Goal: Task Accomplishment & Management: Manage account settings

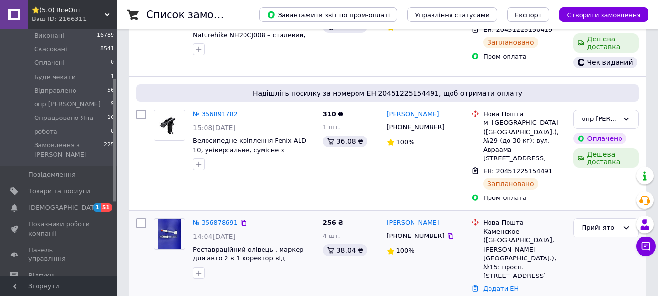
scroll to position [146, 0]
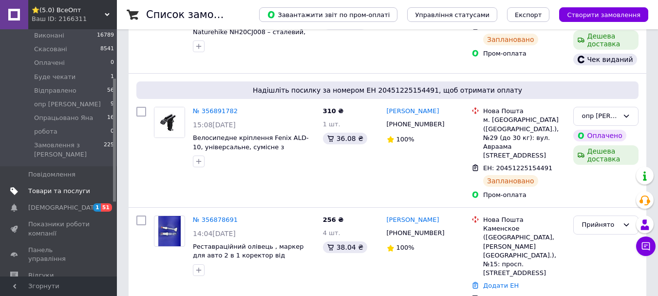
click at [53, 187] on span "Товари та послуги" at bounding box center [59, 191] width 62 height 9
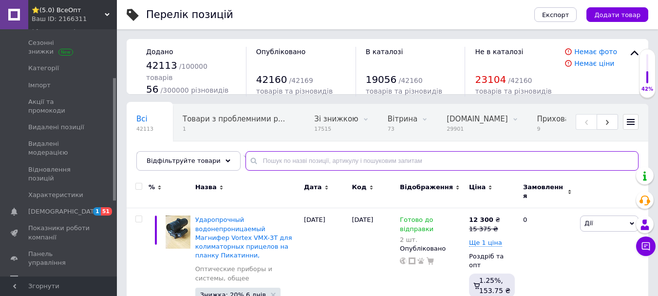
click at [270, 160] on input "text" at bounding box center [442, 160] width 393 height 19
paste input "20488002-L"
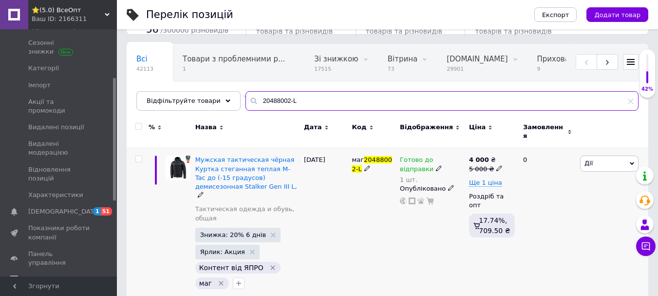
scroll to position [60, 0]
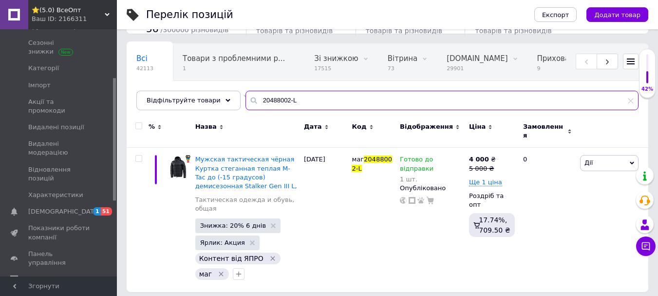
type input "20488002-L"
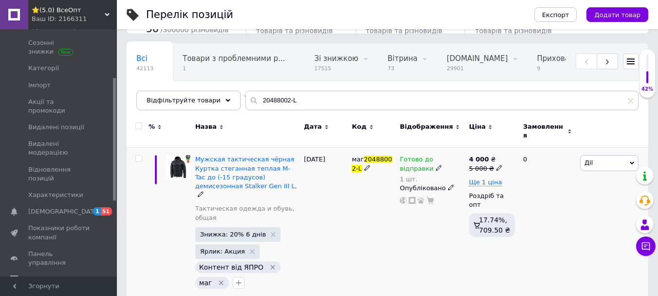
click at [436, 165] on icon at bounding box center [439, 168] width 6 height 6
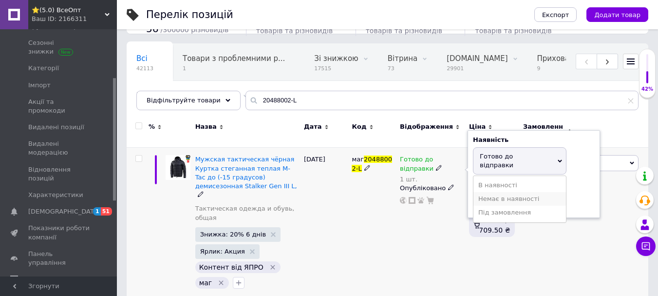
click at [499, 192] on li "Немає в наявності" at bounding box center [520, 199] width 93 height 14
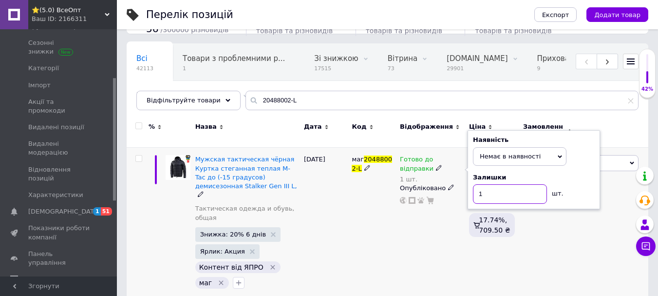
drag, startPoint x: 499, startPoint y: 186, endPoint x: 509, endPoint y: 186, distance: 9.7
click at [502, 185] on input "1" at bounding box center [510, 193] width 74 height 19
click at [378, 218] on div "маг 20488002-L" at bounding box center [373, 224] width 48 height 153
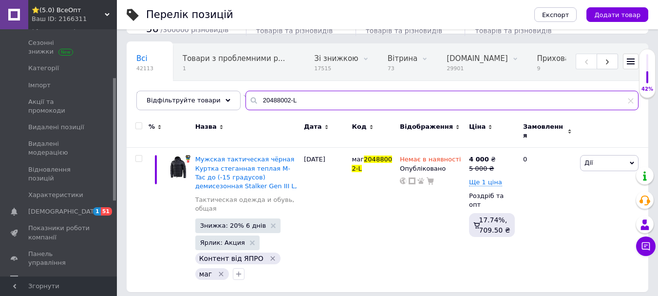
drag, startPoint x: 313, startPoint y: 102, endPoint x: 241, endPoint y: 92, distance: 72.3
click at [246, 92] on input "20488002-L" at bounding box center [442, 100] width 393 height 19
paste input "маг963545652-B"
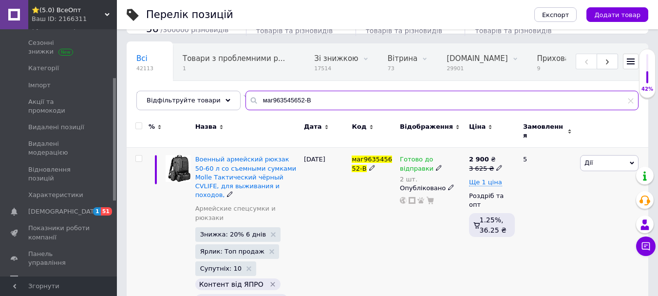
type input "маг963545652-B"
drag, startPoint x: 405, startPoint y: 162, endPoint x: 457, endPoint y: 166, distance: 51.8
click at [436, 165] on icon at bounding box center [439, 168] width 6 height 6
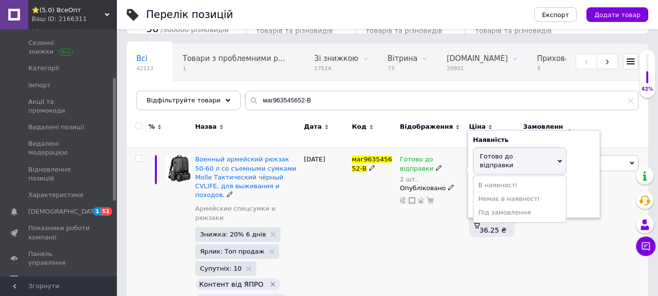
drag, startPoint x: 490, startPoint y: 154, endPoint x: 492, endPoint y: 173, distance: 19.1
click at [490, 156] on span "Готово до відправки" at bounding box center [520, 160] width 94 height 27
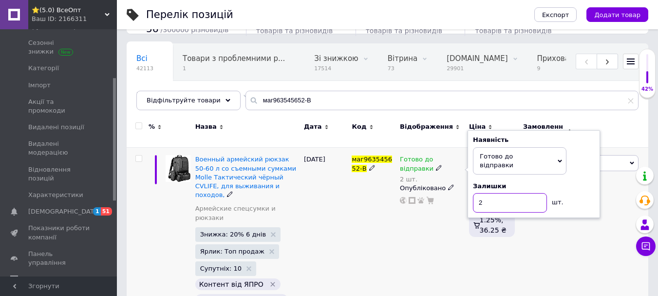
click at [493, 193] on input "2" at bounding box center [510, 202] width 74 height 19
type input "1"
click at [401, 251] on div "Готово до відправки 2 шт. Наявність Готово до відправки В наявності Немає в ная…" at bounding box center [432, 248] width 69 height 201
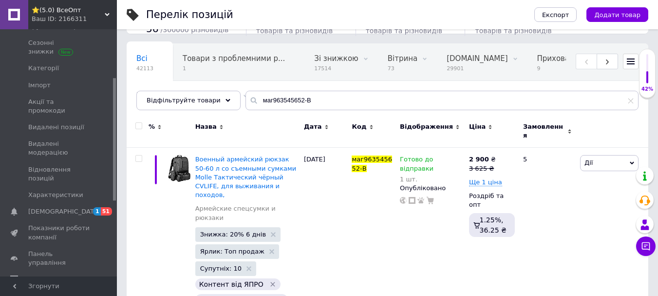
click at [42, 207] on span "[DEMOGRAPHIC_DATA]" at bounding box center [64, 211] width 72 height 9
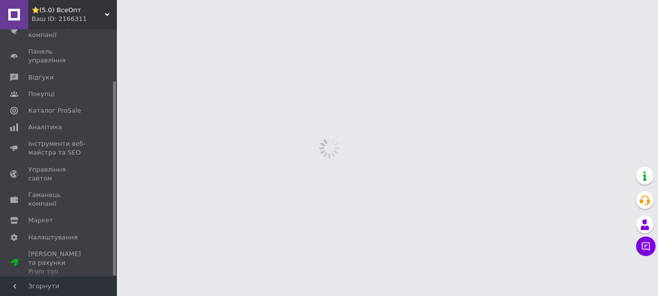
scroll to position [66, 0]
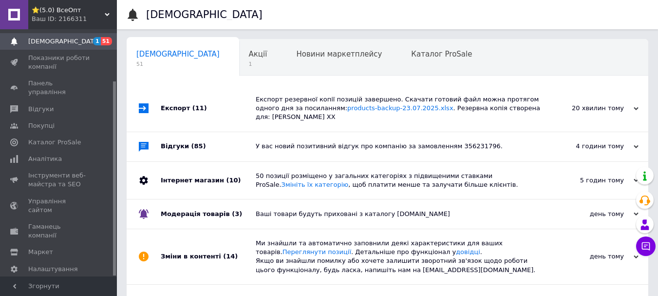
click at [652, 237] on div "Чат з покупцем" at bounding box center [645, 245] width 19 height 19
click at [649, 245] on icon at bounding box center [646, 246] width 10 height 10
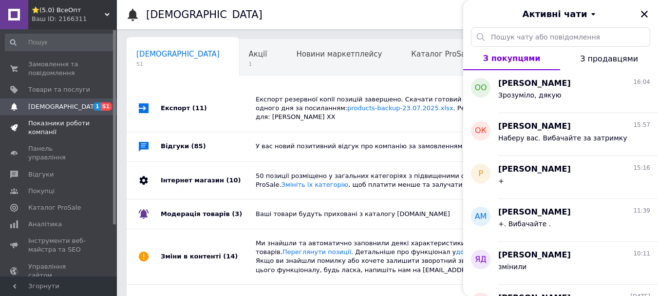
scroll to position [0, 0]
click at [55, 86] on span "Товари та послуги" at bounding box center [59, 90] width 62 height 9
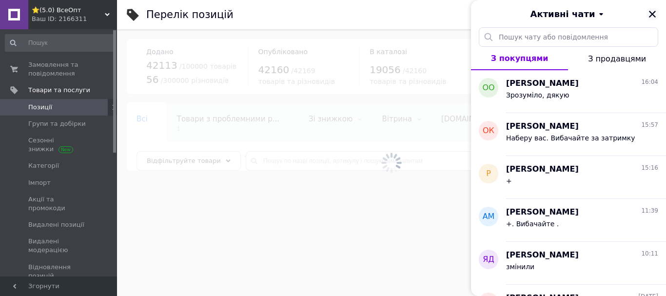
drag, startPoint x: 654, startPoint y: 11, endPoint x: 303, endPoint y: 161, distance: 381.6
click at [653, 11] on icon "Закрити" at bounding box center [652, 14] width 9 height 9
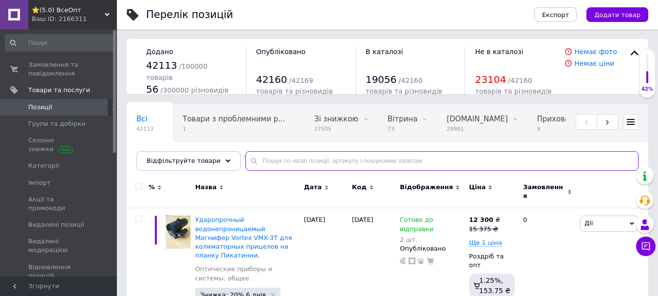
click at [308, 156] on input "text" at bounding box center [442, 160] width 393 height 19
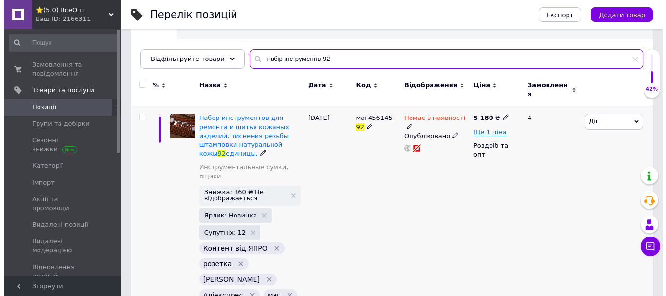
scroll to position [105, 0]
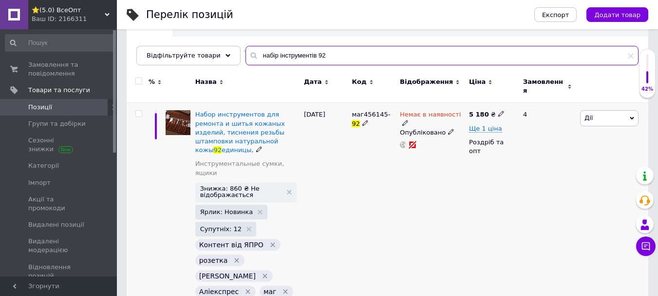
type input "набір інструментів 92"
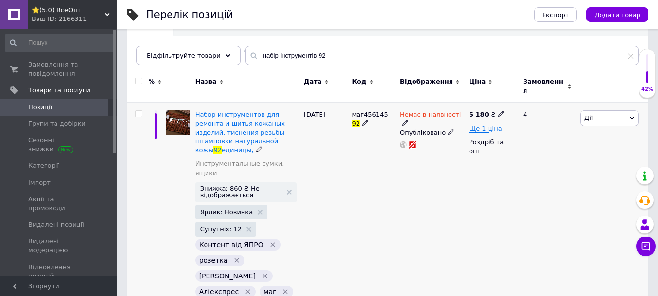
click at [408, 119] on span at bounding box center [405, 122] width 6 height 7
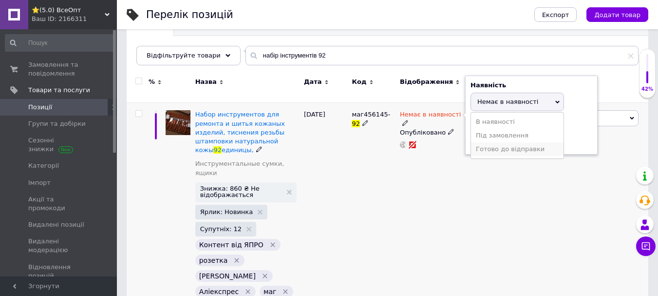
click at [494, 143] on li "Готово до відправки" at bounding box center [517, 149] width 93 height 14
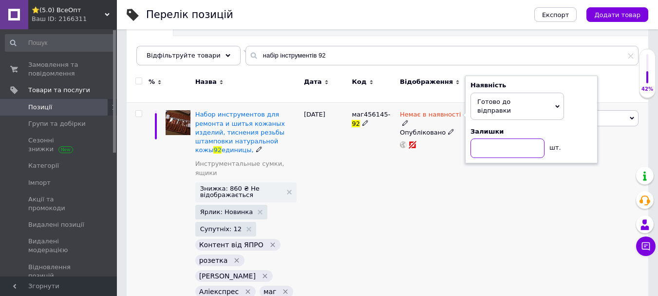
click at [490, 139] on input at bounding box center [508, 147] width 74 height 19
type input "1"
click at [488, 193] on div "5 180 ₴ Ще 1 ціна Роздріб та опт" at bounding box center [492, 214] width 51 height 222
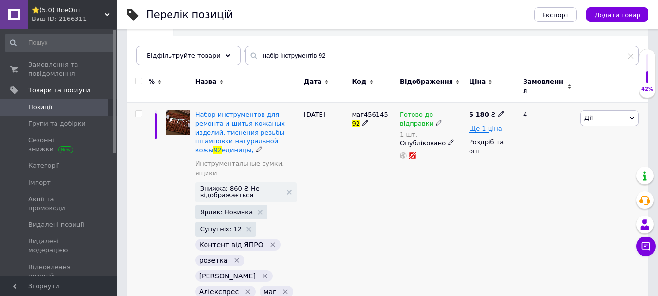
click at [611, 112] on span "Дії" at bounding box center [609, 118] width 58 height 16
click at [575, 255] on li "Додати в кампанію Каталог ProSale" at bounding box center [573, 260] width 129 height 14
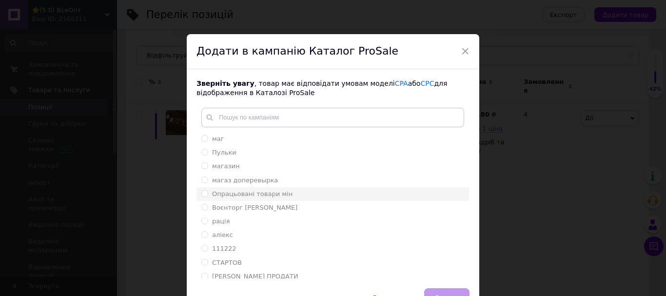
click at [258, 196] on span "Опрацьовані товари мін" at bounding box center [252, 193] width 80 height 7
click at [208, 196] on input "Опрацьовані товари мін" at bounding box center [204, 193] width 6 height 6
radio input "true"
click at [431, 290] on button "Додати" at bounding box center [446, 297] width 45 height 19
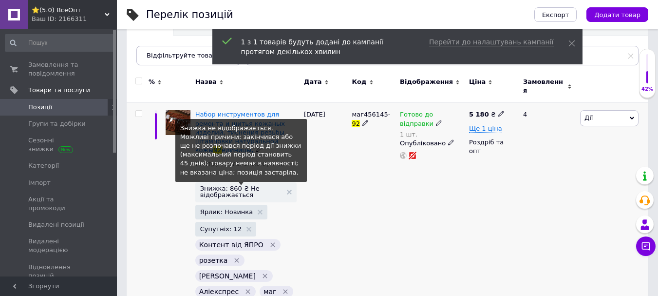
click at [224, 185] on span "Знижка: 860 ₴ Не відображається" at bounding box center [241, 191] width 82 height 13
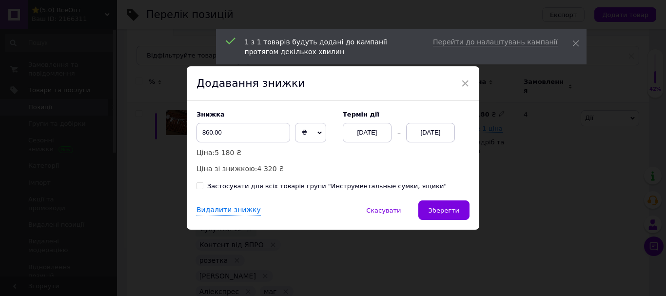
click at [433, 136] on div "[DATE]" at bounding box center [430, 132] width 49 height 19
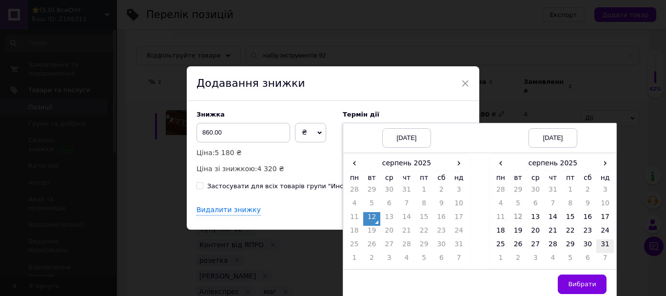
click at [607, 244] on td "31" at bounding box center [605, 246] width 18 height 14
drag, startPoint x: 585, startPoint y: 284, endPoint x: 574, endPoint y: 276, distance: 13.4
click at [584, 284] on span "Вибрати" at bounding box center [582, 283] width 28 height 7
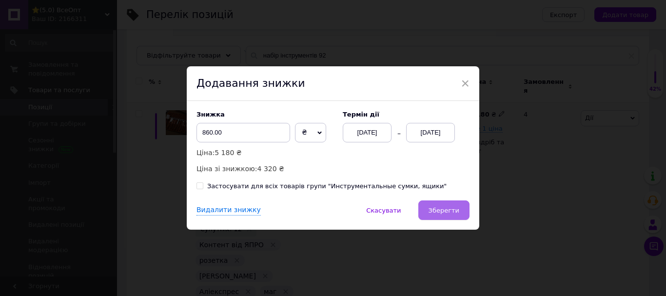
click at [451, 211] on span "Зберегти" at bounding box center [443, 210] width 31 height 7
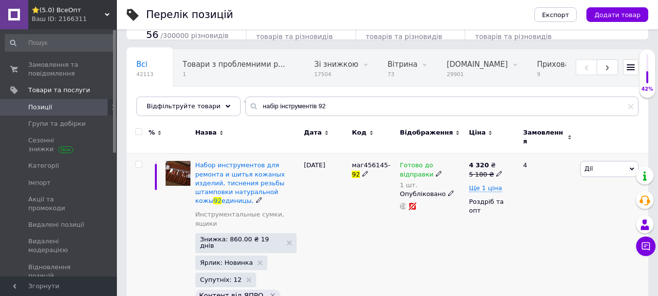
scroll to position [0, 0]
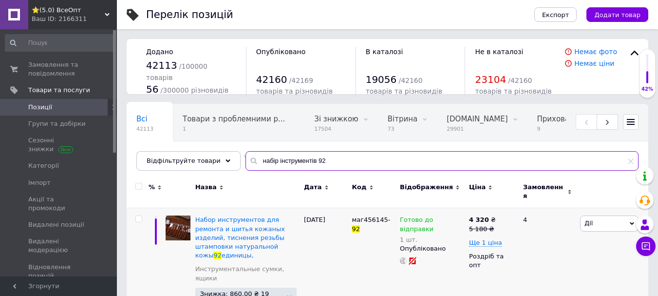
drag, startPoint x: 333, startPoint y: 159, endPoint x: 255, endPoint y: 155, distance: 78.1
click at [255, 155] on input "набір інструментів 92" at bounding box center [442, 160] width 393 height 19
click at [246, 152] on input "набір інструментів 92" at bounding box center [442, 160] width 393 height 19
click at [277, 155] on input "набір інструментів 92" at bounding box center [442, 160] width 393 height 19
click at [277, 156] on input "набір інструментів 92" at bounding box center [442, 160] width 393 height 19
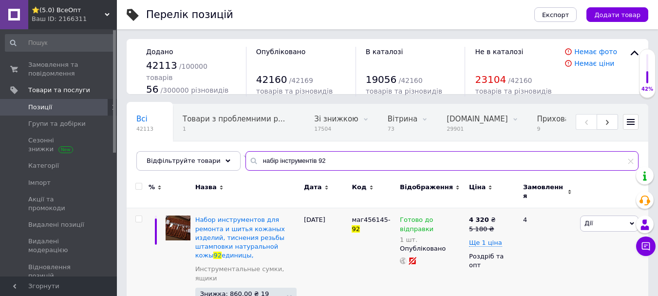
click at [277, 156] on input "набір інструментів 92" at bounding box center [442, 160] width 393 height 19
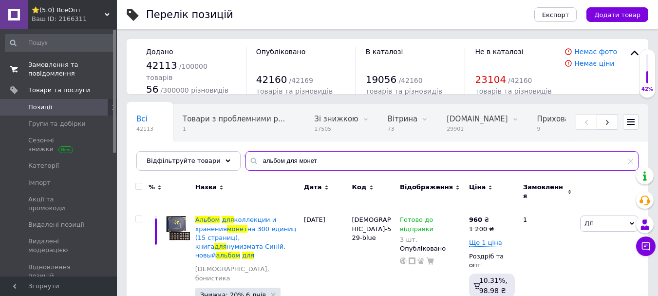
type input "альбом для монет"
click at [44, 73] on span "Замовлення та повідомлення" at bounding box center [59, 69] width 62 height 18
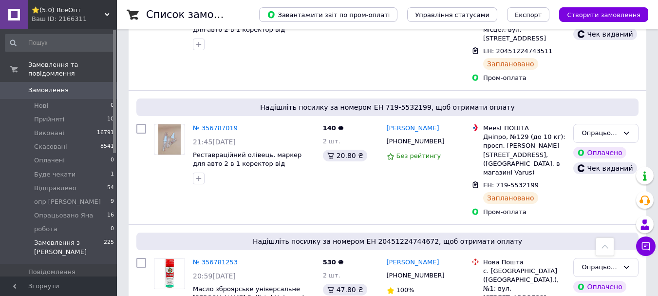
scroll to position [1169, 0]
click at [61, 284] on span "Товари та послуги" at bounding box center [59, 288] width 62 height 9
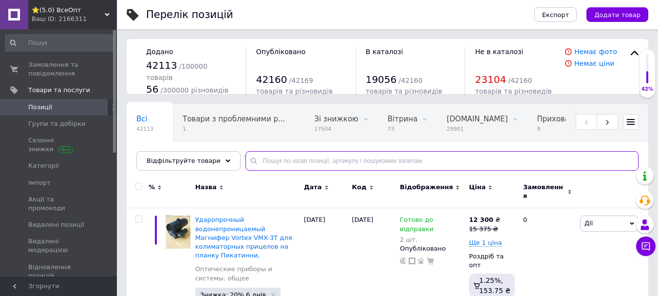
click at [281, 156] on input "text" at bounding box center [442, 160] width 393 height 19
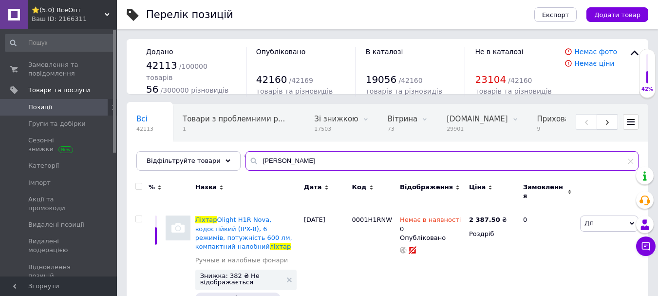
type input "ліхтар кемпінг"
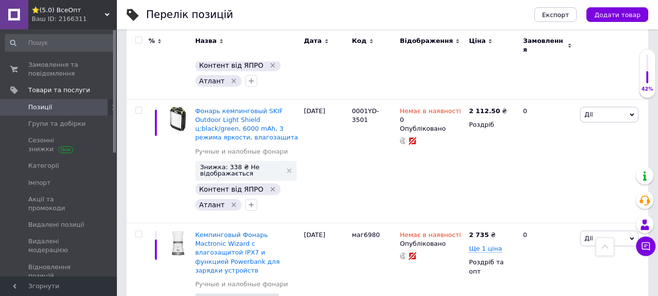
scroll to position [9989, 0]
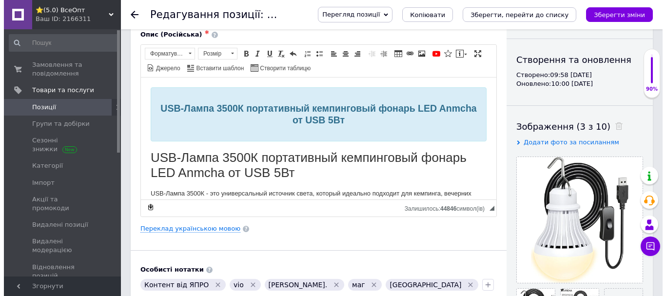
scroll to position [97, 0]
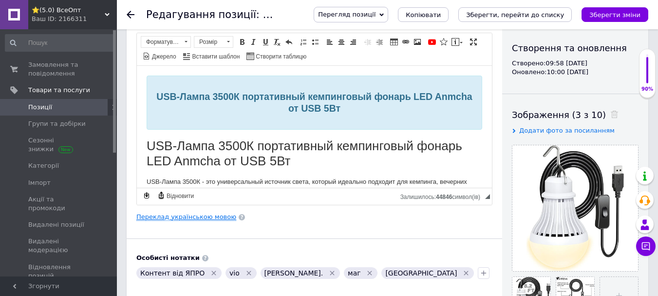
click at [194, 220] on link "Переклад українською мовою" at bounding box center [186, 217] width 100 height 8
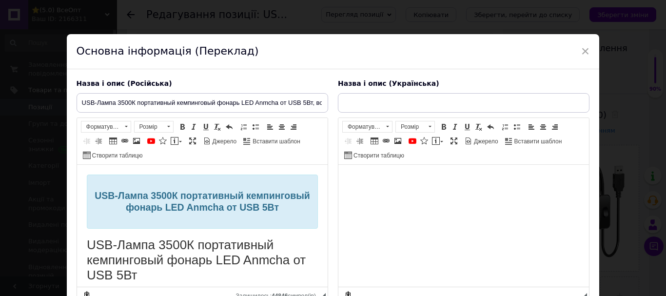
scroll to position [0, 0]
type input "USB-Лампа 3500К портативний кемпінговий ліхтар LED Anmcha від USB 5Вт, водонепр…"
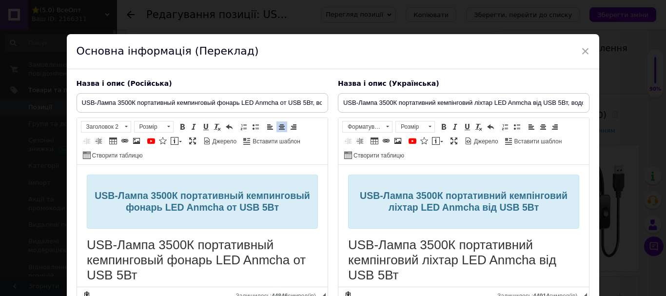
click at [212, 213] on h2 "USB-Лампа 3500К портативный кемпинговый фонарь LED Anmcha от USB 5Вт" at bounding box center [201, 201] width 215 height 23
click at [262, 204] on span "USB-Лампа 3500К портативный кемпинговый фонарь LED Anmcha от USB 5Вт" at bounding box center [201, 201] width 215 height 22
click at [279, 102] on input "USB-Лампа 3500К портативный кемпинговый фонарь LED Anmcha от USB 5Вт, водонепро…" at bounding box center [201, 102] width 251 height 19
click at [278, 100] on input "USB-Лампа 3500К портативный кемпинговый фонарь LED Anmcha от USB 5Вт, водонепро…" at bounding box center [201, 102] width 251 height 19
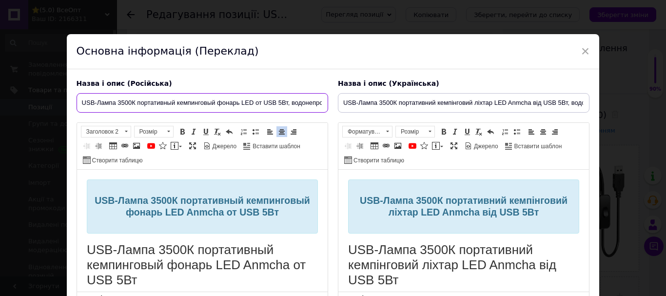
click at [123, 101] on input "USB-Лампа 3500К портативный кемпинговый фонарь LED от USB 5Вт, водонепроницаемо…" at bounding box center [201, 102] width 251 height 19
type input "USB-Лампа 6000К портативный кемпинговый фонарь LED от USB 5Вт, водонепроницаемо…"
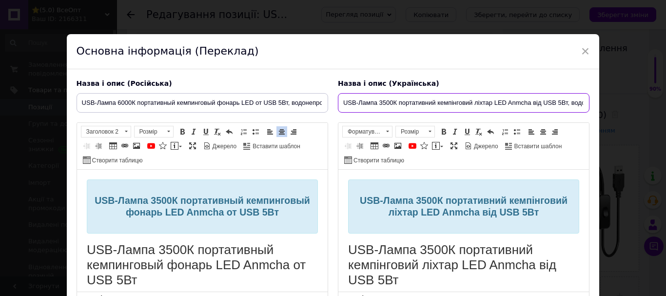
click at [386, 101] on input "USB-Лампа 3500К портативний кемпінговий ліхтар LED Anmcha від USB 5Вт, водонепр…" at bounding box center [463, 102] width 251 height 19
click at [529, 104] on input "USB-Лампа 6000К портативний кемпінговий ліхтар LED Anmcha від USB 5Вт, водонепр…" at bounding box center [463, 102] width 251 height 19
click at [559, 103] on input "USB-Лампа 6000К портативний кемпінговий ліхтар LED від USB 5Вт, водонепроникніс…" at bounding box center [463, 102] width 251 height 19
type input "USB-Лампа 6000К портативний кемпінговий ліхтар LED від USB 5Вт, водонепроникніс…"
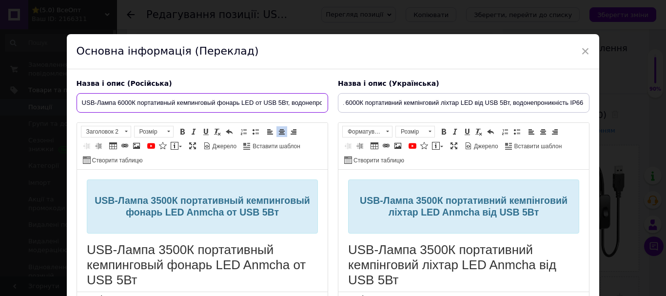
scroll to position [0, 0]
click at [309, 104] on input "USB-Лампа 6000К портативный кемпинговый фонарь LED от USB 5Вт, водонепроницаемо…" at bounding box center [201, 102] width 251 height 19
drag, startPoint x: 210, startPoint y: 102, endPoint x: 323, endPoint y: 108, distance: 113.2
click at [323, 108] on input "USB-Лампа 6000К портативный кемпинговый фонарь LED от USB 5Вт, водонепроницаемо…" at bounding box center [201, 102] width 251 height 19
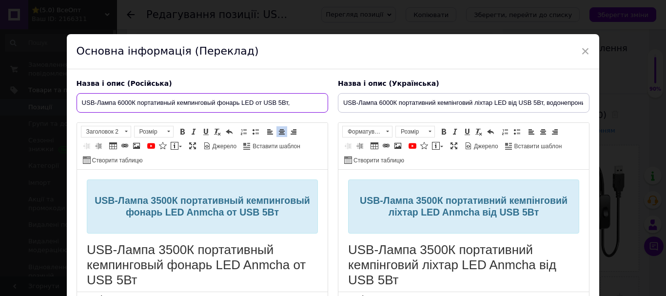
scroll to position [0, 0]
type input "USB-Лампа 6000К портативный кемпинговый фонарь LED от USB 5Вт L15"
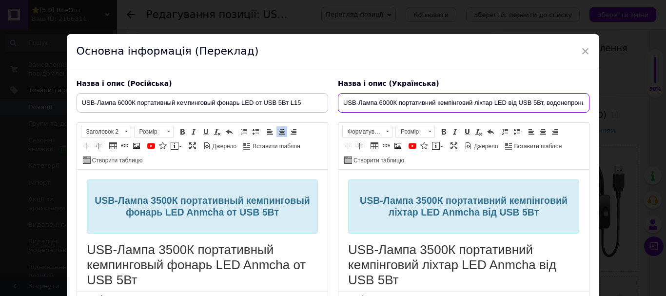
scroll to position [0, 35]
drag, startPoint x: 546, startPoint y: 101, endPoint x: 618, endPoint y: 113, distance: 72.6
click at [617, 113] on div "× Основна інформація (Переклад) Назва і опис (Російська) USB-Лампа 6000К портат…" at bounding box center [333, 148] width 666 height 296
click at [378, 100] on input "USB-Лампа 6000К портативний кемпінговий ліхтар LED від USB 5Вт L15" at bounding box center [463, 102] width 251 height 19
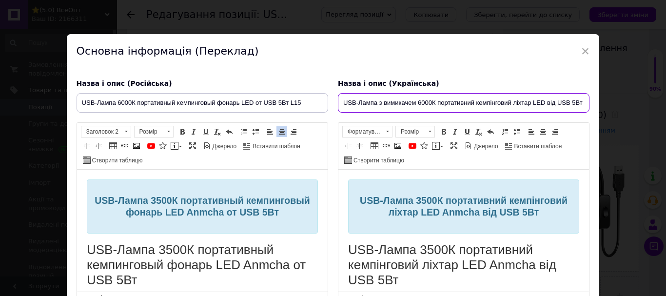
type input "USB-Лампа з вимикачем 6000К портативний кемпінговий ліхтар LED від USB 5Вт L15"
click at [556, 99] on input "USB-Лампа з вимикачем 6000К портативний кемпінговий ліхтар LED від USB 5Вт L15" at bounding box center [463, 102] width 251 height 19
click at [574, 105] on input "USB-Лампа з вимикачем 6000К портативний кемпінговий ліхтар LED від USB 5Вт L15" at bounding box center [463, 102] width 251 height 19
drag, startPoint x: 583, startPoint y: 103, endPoint x: 325, endPoint y: 106, distance: 258.7
click at [325, 106] on div "Назва і опис (Російська) USB-Лампа 6000К портативный кемпинговый фонарь LED от …" at bounding box center [333, 194] width 523 height 240
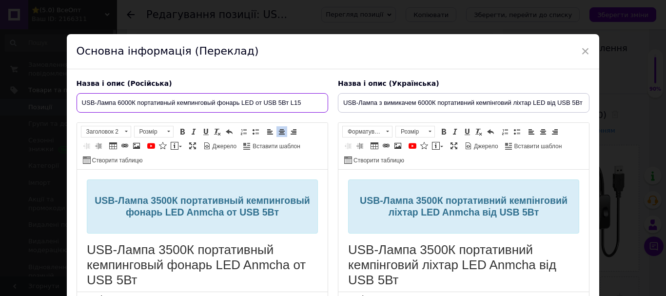
click at [204, 96] on input "USB-Лампа 6000К портативный кемпинговый фонарь LED от USB 5Вт L15" at bounding box center [201, 102] width 251 height 19
click at [205, 98] on input "USB-Лампа 6000К портативный кемпинговый фонарь LED от USB 5Вт L15" at bounding box center [201, 102] width 251 height 19
paste input "ампа с выключателем"
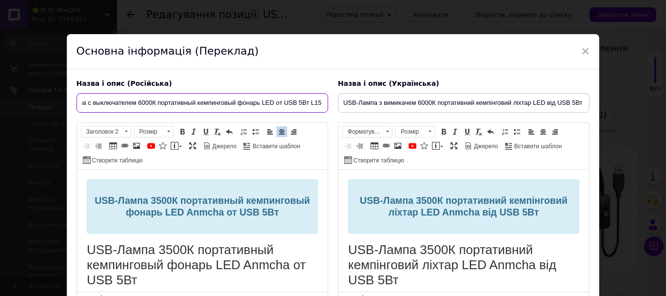
type input "USB-лампа с выключателем 6000К портативный кемпинговый фонарь LED от USB 5Вт L15"
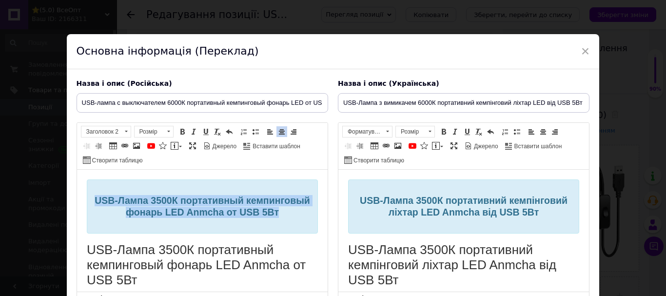
drag, startPoint x: 123, startPoint y: 196, endPoint x: 210, endPoint y: 220, distance: 90.1
click at [210, 218] on h2 "USB-Лампа 3500К портативный кемпинговый фонарь LED Anmcha от USB 5Вт" at bounding box center [201, 206] width 215 height 23
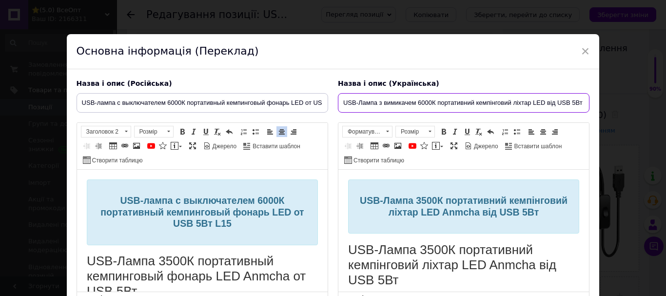
click at [364, 96] on input "USB-Лампа з вимикачем 6000К портативний кемпінговий ліхтар LED від USB 5Вт L15" at bounding box center [463, 102] width 251 height 19
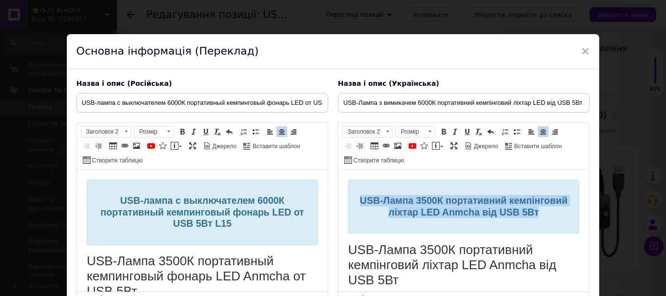
drag, startPoint x: 384, startPoint y: 197, endPoint x: 480, endPoint y: 219, distance: 98.5
click at [480, 218] on h2 "USB-Лампа 3500К портативний кемпінговий ліхтар LED Anmcha від USB 5Вт" at bounding box center [462, 206] width 215 height 23
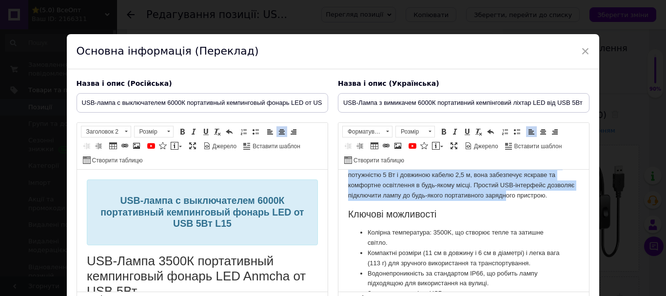
scroll to position [195, 0]
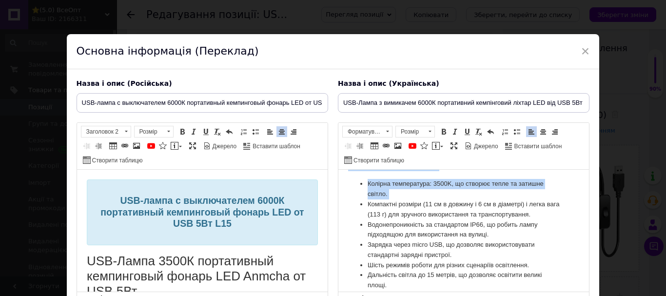
drag, startPoint x: 345, startPoint y: 207, endPoint x: 366, endPoint y: 221, distance: 25.5
click at [366, 222] on ul "Колірна температура: 3500K, що створює тепле та затишне світло. Компактні розмі…" at bounding box center [462, 235] width 231 height 112
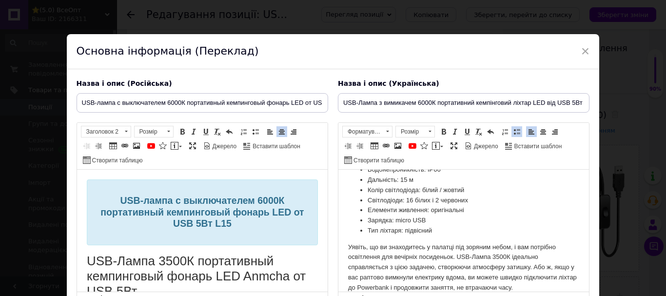
scroll to position [487, 0]
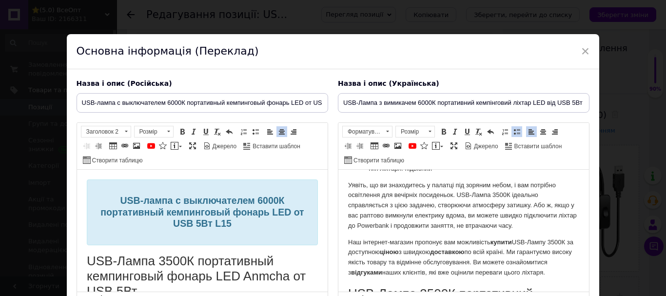
click at [498, 214] on p "Уявіть, що ви знаходитесь у палатці під зоряним небом, і вам потрібно освітленн…" at bounding box center [462, 205] width 231 height 51
click at [505, 214] on p "Уявіть, що ви знаходитесь у палатці під зоряним небом, і вам потрібно освітленн…" at bounding box center [462, 205] width 231 height 51
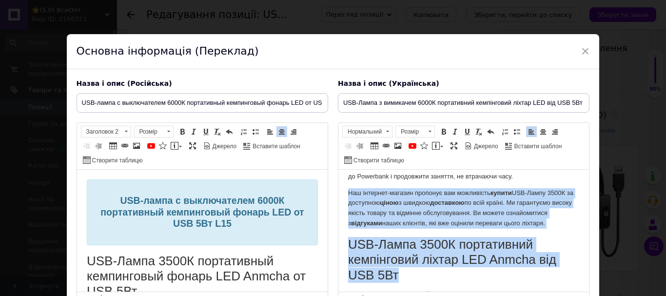
scroll to position [536, 0]
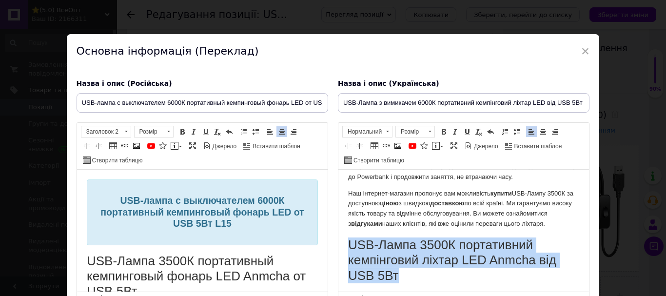
drag, startPoint x: 401, startPoint y: 248, endPoint x: 346, endPoint y: 255, distance: 56.0
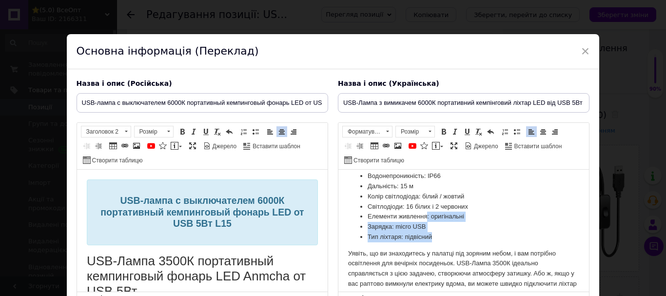
scroll to position [390, 0]
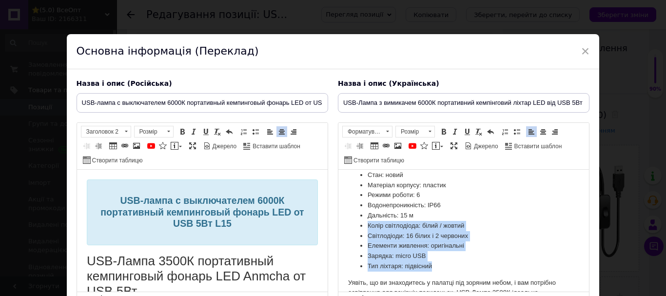
drag, startPoint x: 438, startPoint y: 239, endPoint x: 427, endPoint y: 236, distance: 11.2
click at [427, 236] on ul "Тип: кемпінговий ліхтар Вага: 91 г Колір: білий Комплектація: ліхтар, USB-кабел…" at bounding box center [462, 195] width 231 height 152
click at [421, 251] on li "Елементи живлення: оригінальні" at bounding box center [463, 246] width 192 height 10
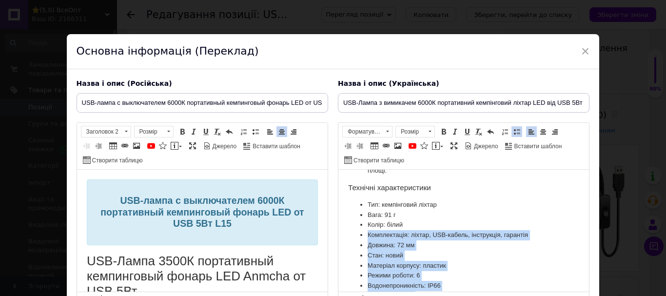
scroll to position [292, 0]
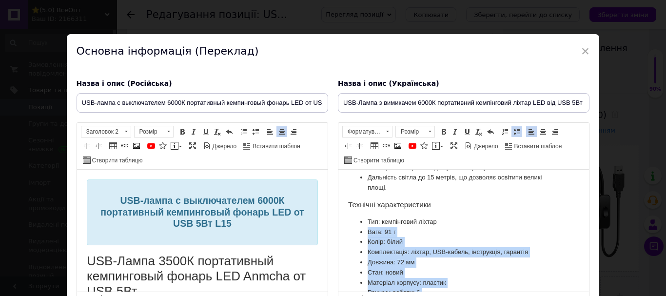
drag, startPoint x: 430, startPoint y: 277, endPoint x: 367, endPoint y: 256, distance: 66.1
click at [367, 256] on ul "Тип: кемпінговий ліхтар Вага: 91 г Колір: білий Комплектація: ліхтар, USB-кабел…" at bounding box center [462, 293] width 231 height 152
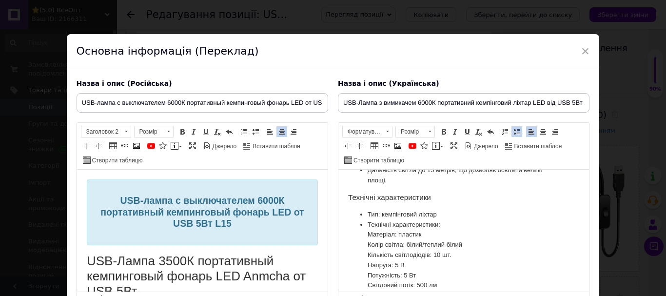
scroll to position [314, 0]
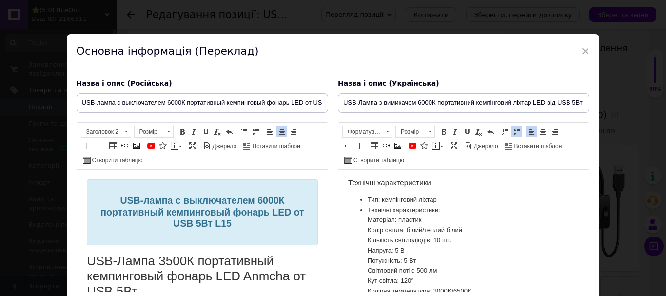
click at [367, 223] on font "Матеріал: пластик" at bounding box center [394, 219] width 54 height 7
drag, startPoint x: 363, startPoint y: 229, endPoint x: 356, endPoint y: 231, distance: 8.2
drag, startPoint x: 358, startPoint y: 231, endPoint x: 365, endPoint y: 232, distance: 6.9
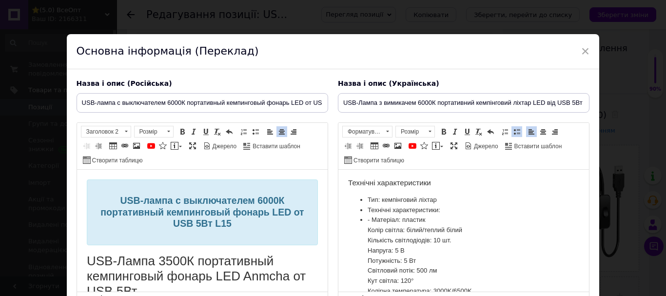
click at [370, 223] on font "- Матеріал: пластик" at bounding box center [395, 219] width 57 height 7
click at [369, 233] on font "Колір світла: білий/теплий білий" at bounding box center [414, 229] width 95 height 7
click at [367, 244] on font "Кількість світлодіодів: 10 шт." at bounding box center [409, 239] width 84 height 7
click at [367, 254] on font "Напруга: 5 В" at bounding box center [385, 250] width 37 height 7
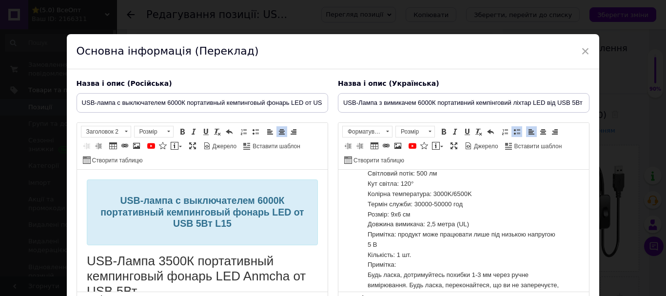
scroll to position [412, 0]
click at [366, 191] on ul "Тип: кемпінговий ліхтар Технічні характеристики: Матеріал: пластик Колір світла…" at bounding box center [462, 213] width 231 height 233
click at [365, 203] on ul "Тип: кемпінговий ліхтар Технічні характеристики: Матеріал: пластик Колір світла…" at bounding box center [462, 213] width 231 height 233
click at [366, 215] on ul "Тип: кемпінговий ліхтар Технічні характеристики: Матеріал: пластик Колір світла…" at bounding box center [462, 213] width 231 height 233
click at [460, 197] on font "Колірна температура: 3000K/6500K" at bounding box center [419, 193] width 104 height 7
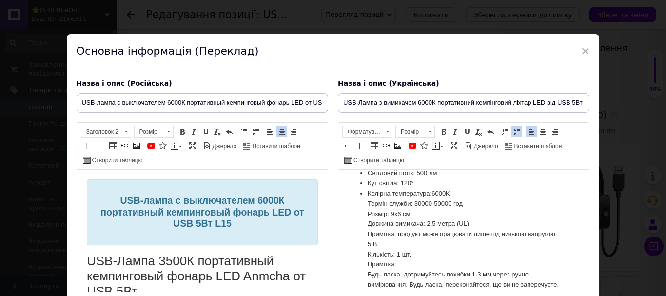
click at [370, 207] on font "Термін служби: 30000-50000 год" at bounding box center [414, 203] width 95 height 7
click at [366, 223] on ul "Тип: кемпінговий ліхтар Технічні характеристики: Матеріал: пластик Колір світла…" at bounding box center [462, 213] width 231 height 233
click at [365, 235] on ul "Тип: кемпінговий ліхтар Технічні характеристики: Матеріал: пластик Колір світла…" at bounding box center [462, 213] width 231 height 233
click at [365, 243] on ul "Тип: кемпінговий ліхтар Технічні характеристики: Матеріал: пластик Колір світла…" at bounding box center [462, 213] width 231 height 233
click at [368, 248] on font "Примітка: продукт може працювати лише під низькою напругою 5 В" at bounding box center [461, 239] width 188 height 18
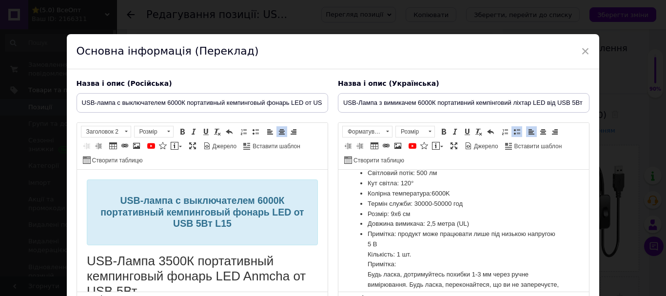
click at [366, 274] on ul "Тип: кемпінговий ліхтар Технічні характеристики: Матеріал: пластик Колір світла…" at bounding box center [462, 213] width 231 height 233
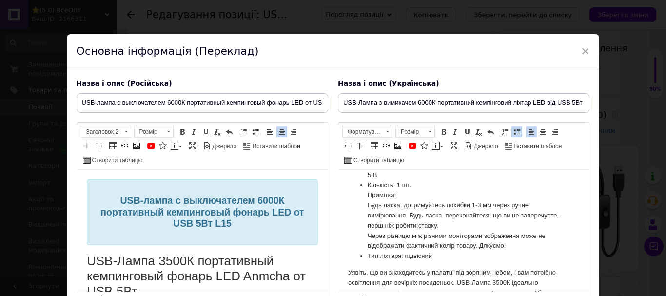
scroll to position [509, 0]
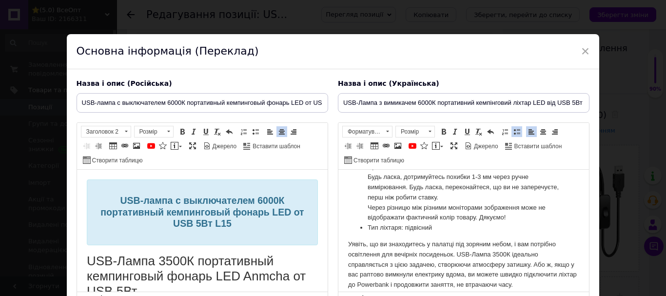
click at [367, 170] on font "Примітка:" at bounding box center [381, 166] width 28 height 7
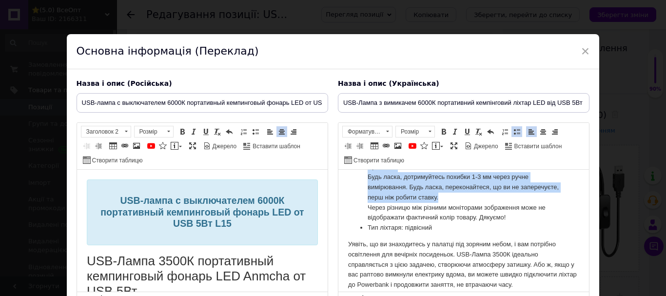
drag, startPoint x: 366, startPoint y: 187, endPoint x: 480, endPoint y: 214, distance: 117.7
click at [480, 214] on ul "Тип: кемпінговий ліхтар Технічні характеристики: Матеріал: пластик Колір світла…" at bounding box center [462, 116] width 231 height 233
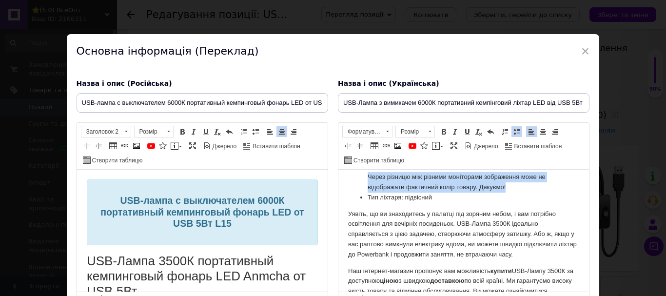
drag, startPoint x: 365, startPoint y: 196, endPoint x: 511, endPoint y: 210, distance: 146.4
click at [511, 203] on ul "Тип: кемпінговий ліхтар Технічні характеристики: Матеріал: пластик Колір світла…" at bounding box center [462, 101] width 231 height 203
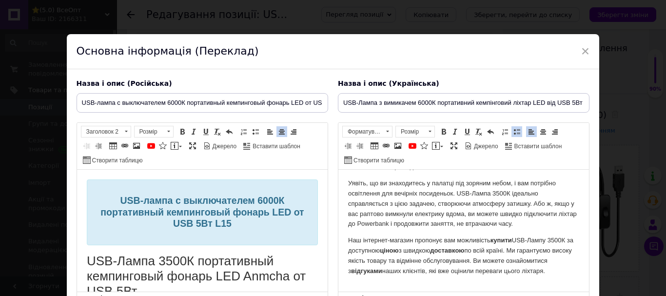
click at [498, 211] on p "Уявіть, що ви знаходитесь у палатці під зоряним небом, і вам потрібно освітленн…" at bounding box center [462, 203] width 231 height 51
click at [557, 259] on p "Наш інтернет-магазин пропонує вам можливість купити USB-Лампу 3500К за доступно…" at bounding box center [462, 255] width 231 height 40
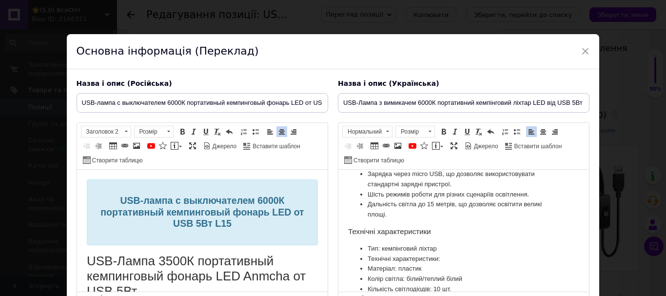
scroll to position [217, 0]
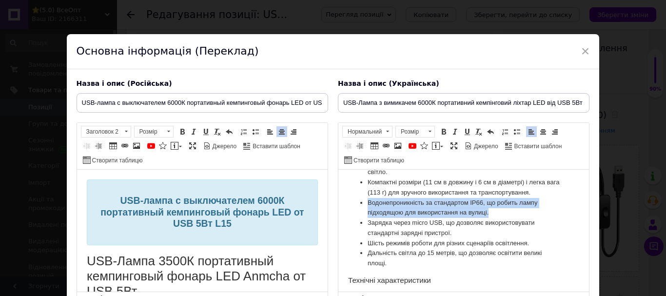
drag, startPoint x: 496, startPoint y: 234, endPoint x: 358, endPoint y: 219, distance: 139.2
click at [358, 219] on ul "Колірна температура: 3500K, що створює тепле та затишне світло. Компактні розмі…" at bounding box center [462, 213] width 231 height 112
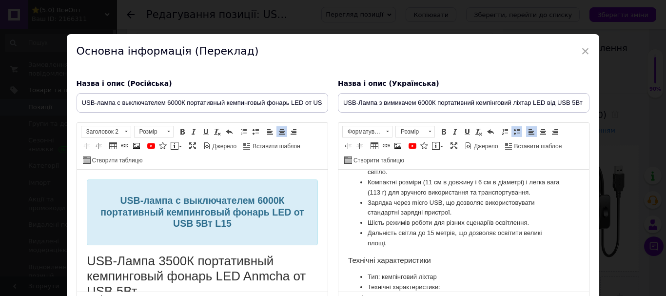
click at [430, 198] on li "Компактні розміри (11 см в довжину і 6 см в діаметрі) і легка вага (113 г) для …" at bounding box center [463, 187] width 192 height 20
drag, startPoint x: 365, startPoint y: 213, endPoint x: 511, endPoint y: 210, distance: 145.2
click at [368, 212] on ul "Колірна температура: 3500K, що створює тепле та затишне світло. Компактні розмі…" at bounding box center [462, 202] width 231 height 91
drag, startPoint x: 379, startPoint y: 210, endPoint x: 401, endPoint y: 220, distance: 23.8
click at [401, 198] on li "Компактні розміри (9 см в довжину і 6 см в діаметрі) і легка вага (113 г) для з…" at bounding box center [463, 187] width 192 height 20
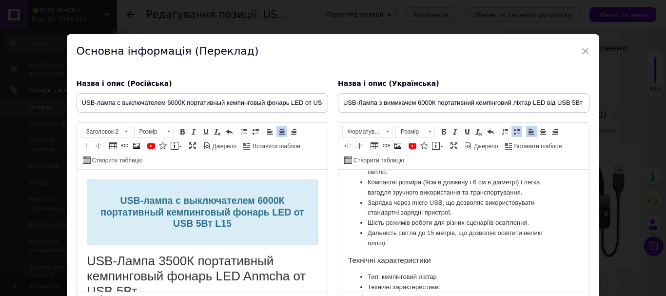
scroll to position [168, 0]
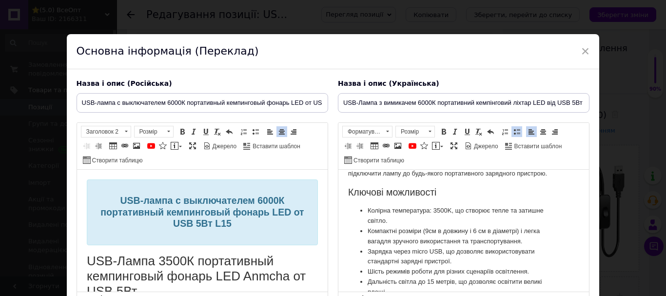
click at [440, 226] on li "Колірна температура: 3500K, що створює тепле та затишне світло." at bounding box center [463, 216] width 192 height 20
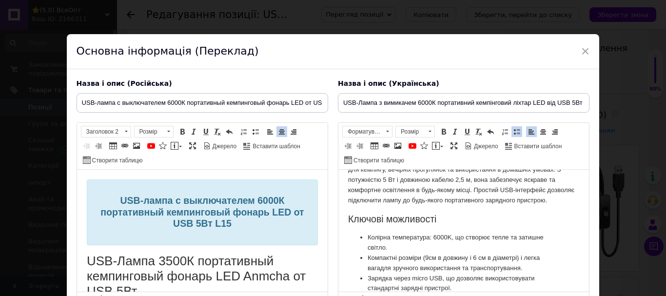
scroll to position [119, 0]
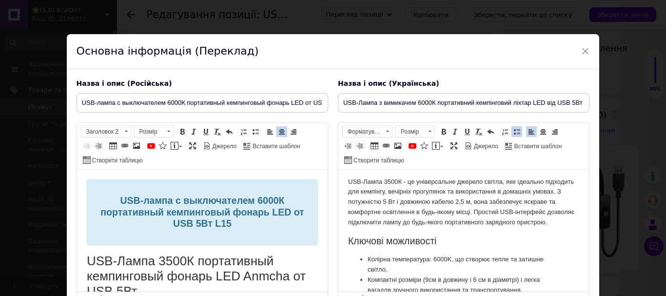
click at [389, 188] on p "USB-Лампа 3500К - це універсальне джерело світла, яке ідеально підходить для ке…" at bounding box center [462, 202] width 231 height 51
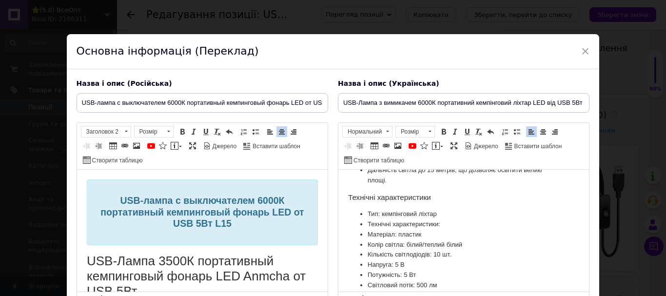
scroll to position [217, 0]
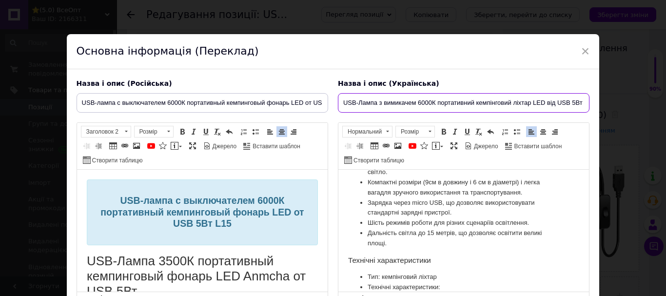
drag, startPoint x: 422, startPoint y: 100, endPoint x: 438, endPoint y: 106, distance: 16.7
click at [422, 100] on input "USB-Лампа з вимикачем 6000К портативний кемпінговий ліхтар LED від USB 5Вт L15" at bounding box center [463, 102] width 251 height 19
drag, startPoint x: 462, startPoint y: 99, endPoint x: 473, endPoint y: 108, distance: 13.9
click at [463, 99] on input "USB-Лампа з вимикачем 6000К портативний кемпінговий ліхтар LED від USB 5Вт L15" at bounding box center [463, 102] width 251 height 19
click at [540, 97] on input "USB-Лампа з вимикачем 6000К портативний кемпінговий ліхтар LED від USB 5Вт L15" at bounding box center [463, 102] width 251 height 19
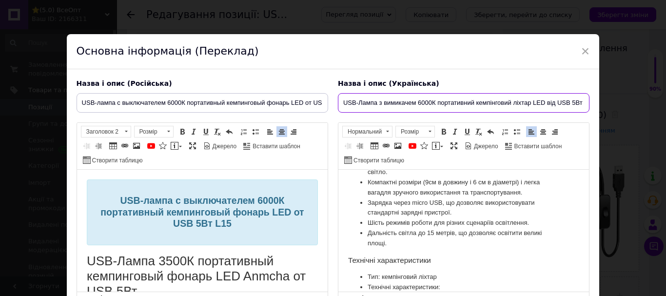
click at [436, 100] on input "USB-Лампа з вимикачем 6000К портативний кемпінговий ліхтар LED від USB 5Вт L15" at bounding box center [463, 102] width 251 height 19
click at [460, 105] on input "USB-Лампа з вимикачем 6000К біле святло портативний кемпінговий ліхтар LED від …" at bounding box center [463, 102] width 251 height 19
click at [468, 99] on input "USB-Лампа з вимикачем 6000К біле світло портативний кемпінговий ліхтар LED від …" at bounding box center [463, 102] width 251 height 19
drag, startPoint x: 342, startPoint y: 103, endPoint x: 623, endPoint y: 112, distance: 281.3
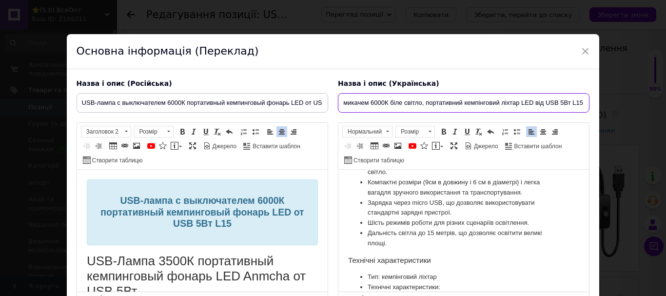
click at [623, 112] on div "× Основна інформація (Переклад) Назва і опис (Російська) USB-лампа с выключател…" at bounding box center [333, 148] width 666 height 296
type input "USB-Лампа з вимикачем 6000К біле світло, портативний кемпінговий ліхтар LED від…"
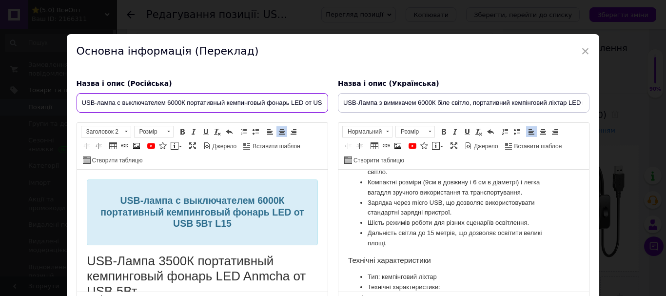
click at [208, 105] on input "USB-лампа с выключателем 6000К портативный кемпинговый фонарь LED от USB 5Вт L15" at bounding box center [201, 102] width 251 height 19
paste input "ампа с выключателем 6000К белый свет,"
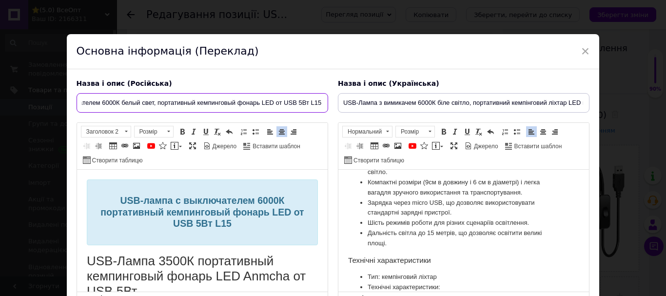
type input "USB-Лампа с выключателем 6000К белый свет, портативный кемпинговый фонарь LED о…"
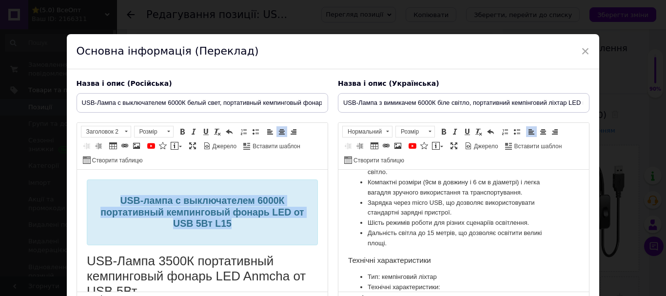
drag, startPoint x: 115, startPoint y: 197, endPoint x: 221, endPoint y: 230, distance: 110.8
click at [225, 227] on span "USB-лампа с выключателем 6000К портативный кемпинговый фонарь LED от USB 5Вт L15" at bounding box center [201, 212] width 203 height 34
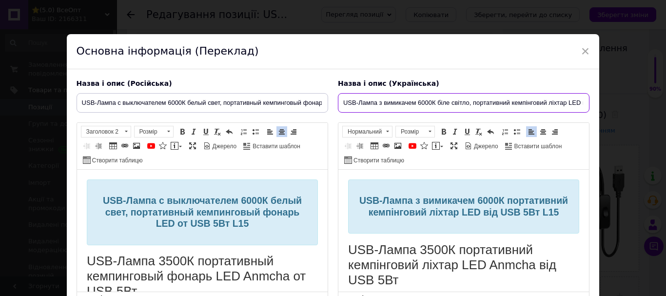
drag, startPoint x: 437, startPoint y: 103, endPoint x: 468, endPoint y: 107, distance: 31.9
click at [468, 107] on input "USB-Лампа з вимикачем 6000К біле світло, портативний кемпінговий ліхтар LED від…" at bounding box center [463, 102] width 251 height 19
click at [535, 198] on h2 "USB-Лампа з вимикачем 6000К портативний кемпінговий ліхтар LED від USB 5Вт L15" at bounding box center [462, 206] width 215 height 23
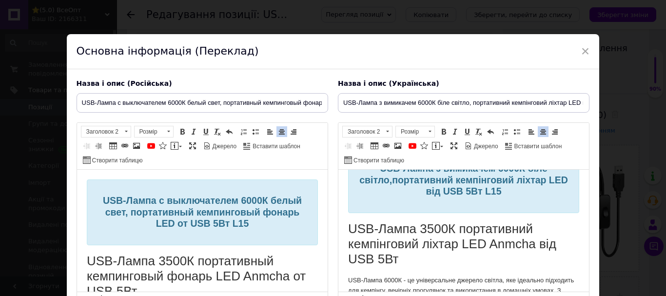
scroll to position [49, 0]
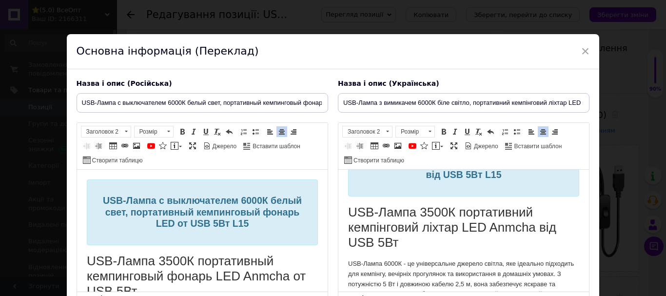
click at [432, 210] on h1 "USB-Лампа 3500К портативний кемпінговий ліхтар LED Anmcha від USB 5Вт" at bounding box center [462, 228] width 231 height 46
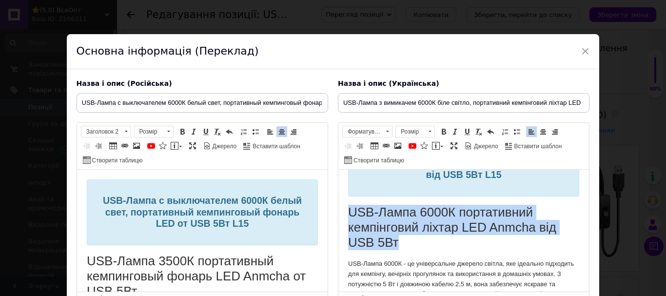
drag, startPoint x: 347, startPoint y: 213, endPoint x: 417, endPoint y: 245, distance: 76.1
click at [417, 245] on h1 "USB-Лампа 6000К портативний кемпінговий ліхтар LED Anmcha від USB 5Вт" at bounding box center [462, 228] width 231 height 46
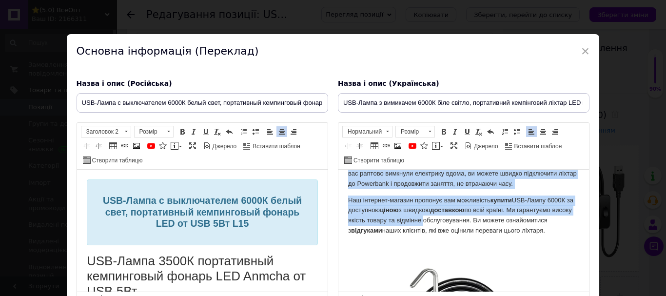
scroll to position [487, 0]
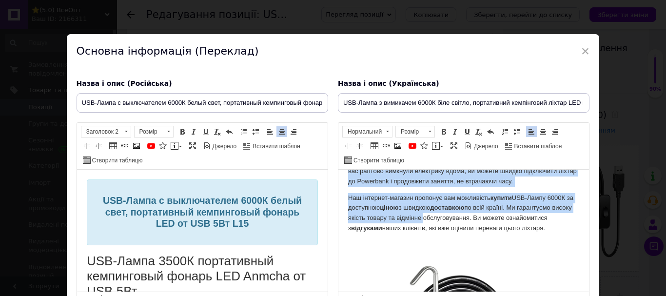
drag, startPoint x: 345, startPoint y: 206, endPoint x: 563, endPoint y: 241, distance: 220.7
copy body "USB-Лампа 6000К - це універсальне джерело світла, яке ідеально підходить для ке…"
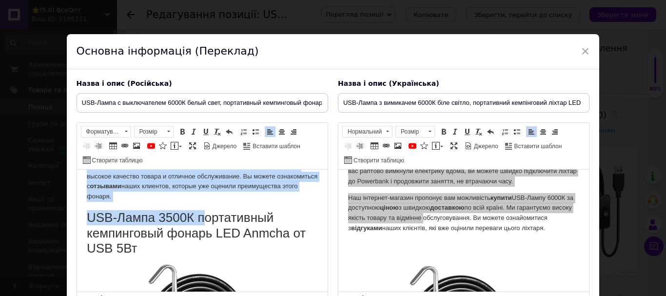
scroll to position [633, 0]
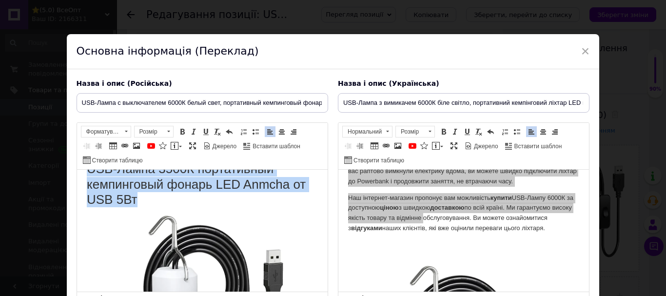
drag, startPoint x: 83, startPoint y: 256, endPoint x: 191, endPoint y: 235, distance: 110.1
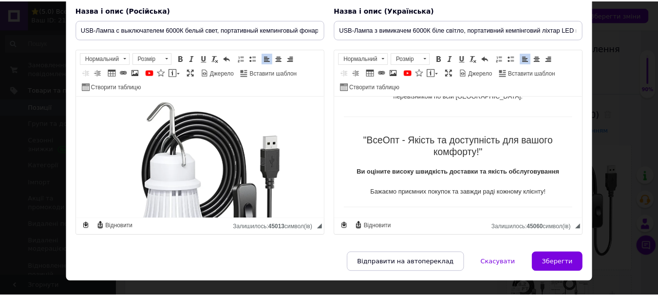
scroll to position [94, 0]
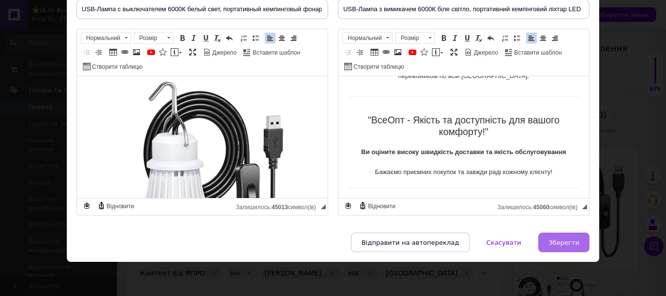
click at [552, 247] on button "Зберегти" at bounding box center [563, 241] width 51 height 19
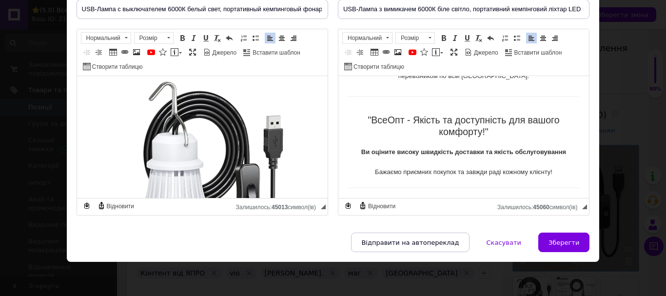
type input "USB-Лампа с выключателем 6000К белый свет, портативный кемпинговый фонарь LED о…"
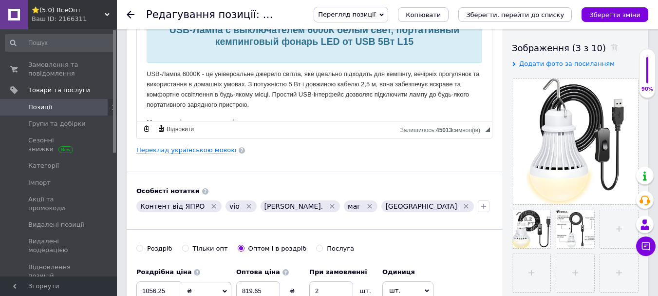
scroll to position [244, 0]
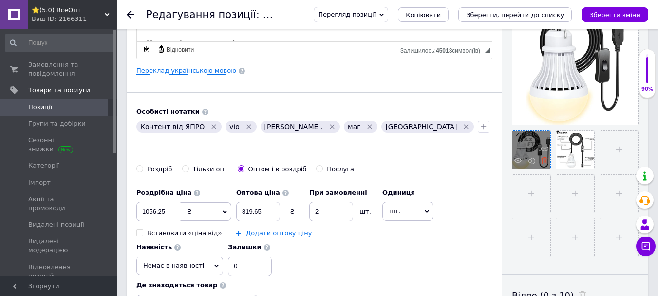
click at [544, 162] on icon at bounding box center [544, 160] width 7 height 7
click at [544, 161] on icon at bounding box center [544, 160] width 7 height 7
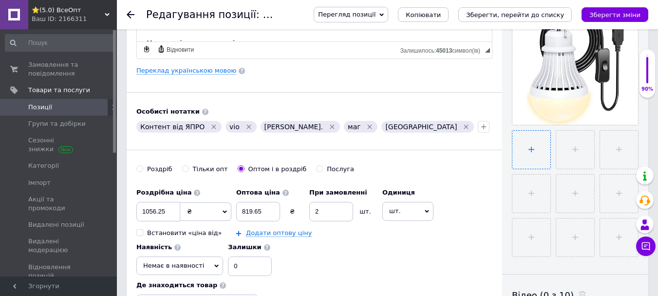
click at [528, 143] on input "file" at bounding box center [532, 150] width 38 height 38
type input "C:\fakepath\main-image-4.jpeg"
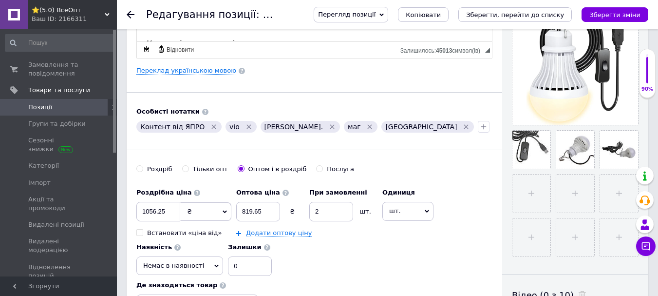
click at [462, 125] on icon "Видалити мітку" at bounding box center [466, 127] width 8 height 8
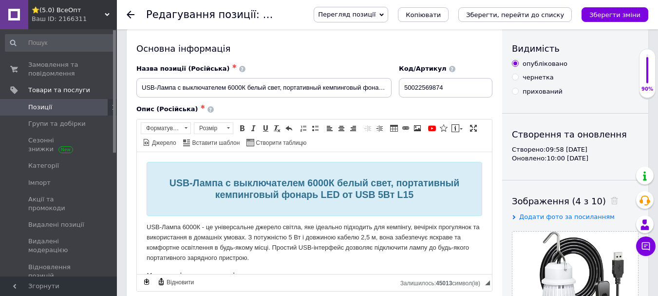
scroll to position [0, 0]
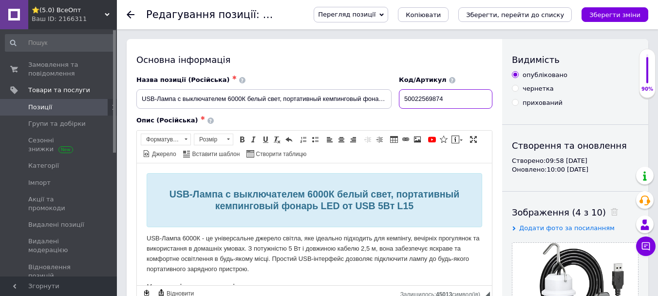
click at [402, 99] on input "50022569874" at bounding box center [446, 98] width 94 height 19
drag, startPoint x: 459, startPoint y: 98, endPoint x: 393, endPoint y: 102, distance: 65.9
click at [393, 102] on div "Назва позиції (Російська) ✱ USB-Лампа с выключателем 6000К белый свет, портатив…" at bounding box center [314, 92] width 363 height 40
click at [421, 97] on input "маг1А30343-W" at bounding box center [446, 98] width 94 height 19
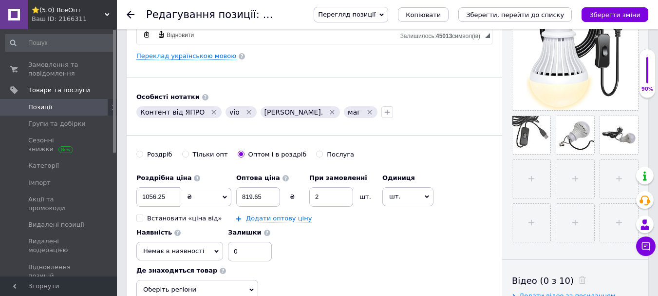
scroll to position [341, 0]
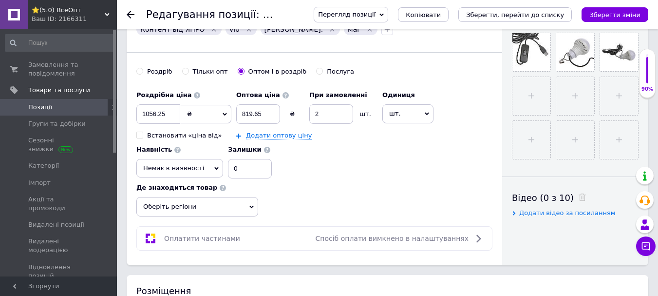
type input "маг1A30343-W"
click at [240, 166] on input "0" at bounding box center [250, 168] width 44 height 19
click at [182, 170] on span "Немає в наявності" at bounding box center [173, 167] width 61 height 7
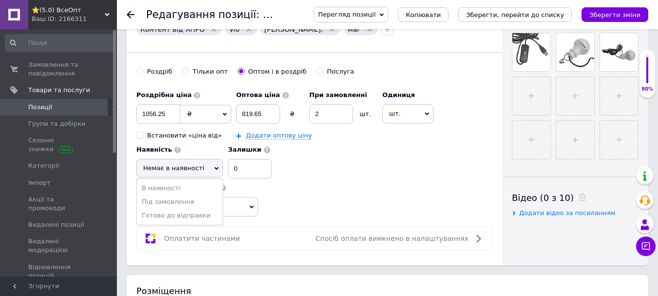
drag, startPoint x: 177, startPoint y: 219, endPoint x: 211, endPoint y: 201, distance: 39.0
click at [178, 218] on li "Готово до відправки" at bounding box center [180, 216] width 86 height 14
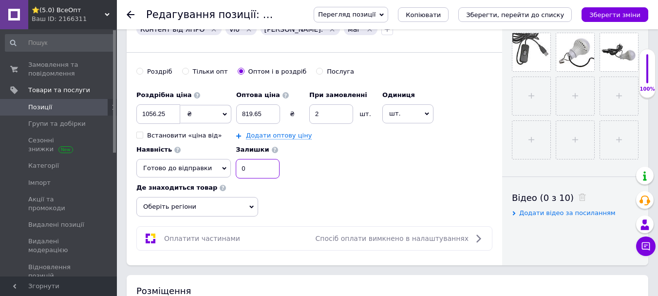
click at [248, 172] on input "0" at bounding box center [258, 168] width 44 height 19
type input "3"
drag, startPoint x: 172, startPoint y: 112, endPoint x: 138, endPoint y: 114, distance: 33.7
click at [138, 114] on input "1056.25" at bounding box center [158, 113] width 44 height 19
type input "820"
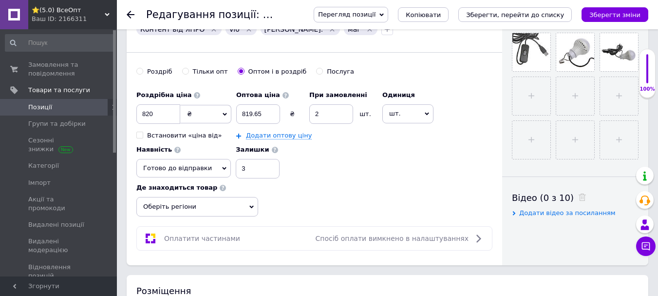
click at [378, 169] on div "Роздрібна ціна 820 ₴ $ EUR CHF GBP ¥ PLN ₸ MDL HUF KGS CNY TRY KRW lei Встанови…" at bounding box center [314, 132] width 356 height 93
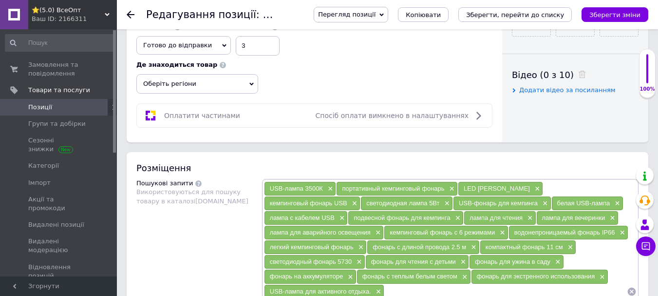
scroll to position [487, 0]
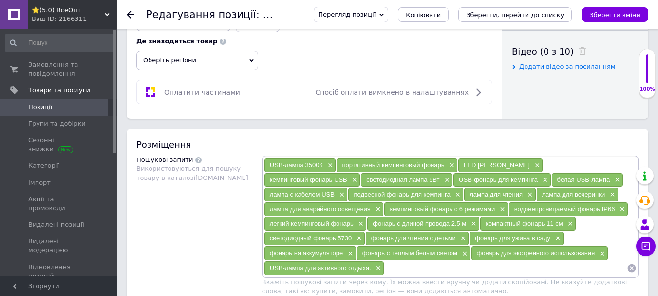
click at [184, 57] on span "Оберіть регіони" at bounding box center [197, 60] width 122 height 19
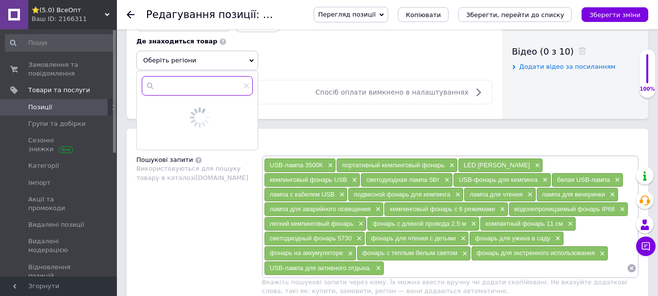
click at [184, 79] on input "text" at bounding box center [197, 85] width 111 height 19
type input "h"
type input "рів"
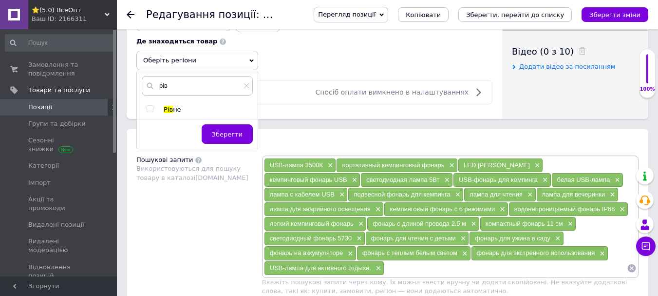
click at [151, 107] on input "checkbox" at bounding box center [150, 109] width 6 height 6
checkbox input "true"
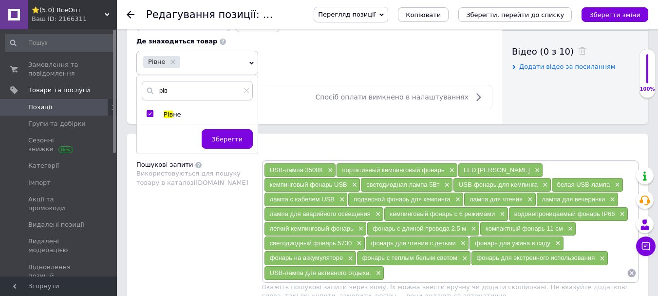
drag, startPoint x: 207, startPoint y: 138, endPoint x: 216, endPoint y: 139, distance: 8.8
click at [210, 138] on button "Зберегти" at bounding box center [227, 138] width 51 height 19
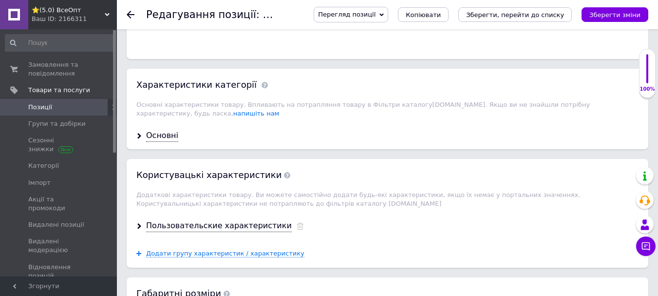
scroll to position [877, 0]
click at [140, 132] on icon at bounding box center [139, 135] width 6 height 6
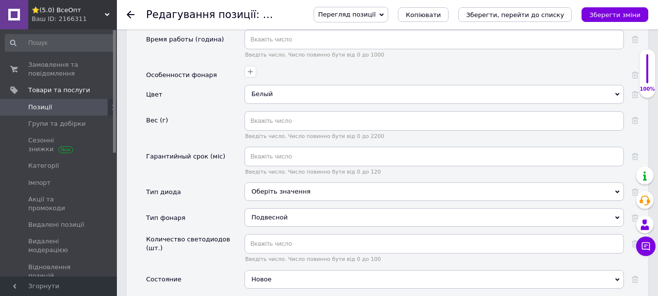
scroll to position [1267, 0]
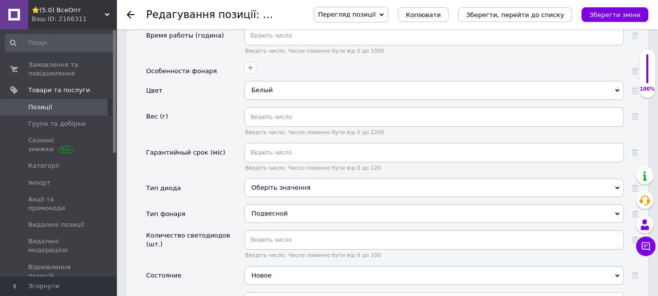
click at [252, 204] on div "Подвесной" at bounding box center [435, 213] width 380 height 19
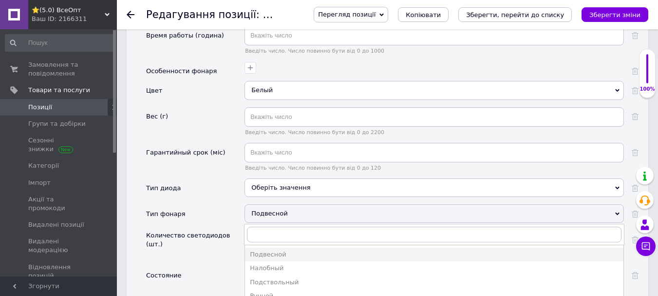
click at [206, 178] on div "Тип диода" at bounding box center [195, 191] width 98 height 26
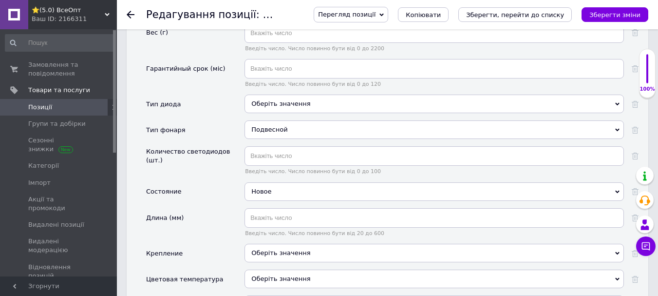
scroll to position [1364, 0]
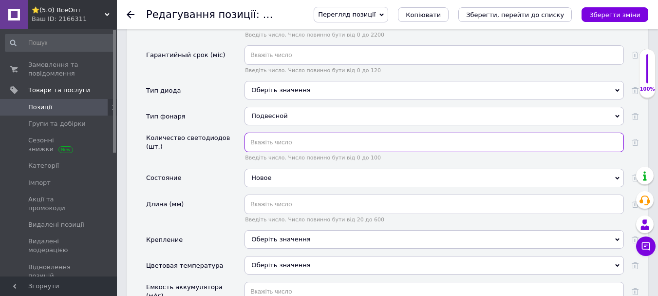
click at [268, 133] on input "text" at bounding box center [435, 142] width 380 height 19
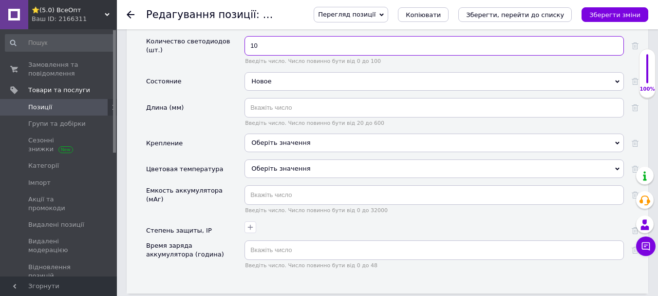
scroll to position [1462, 0]
type input "10"
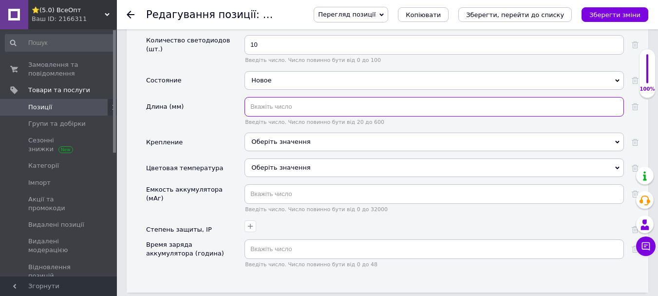
click at [261, 97] on input "text" at bounding box center [435, 106] width 380 height 19
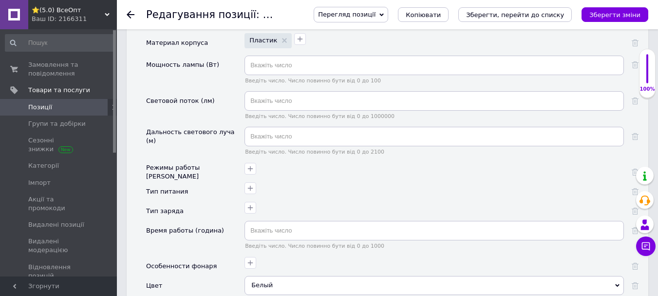
scroll to position [1023, 0]
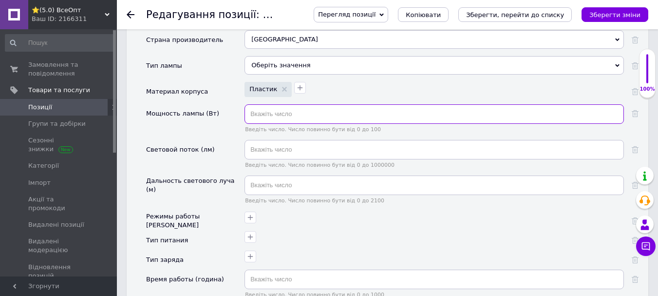
click at [264, 104] on input "text" at bounding box center [435, 113] width 380 height 19
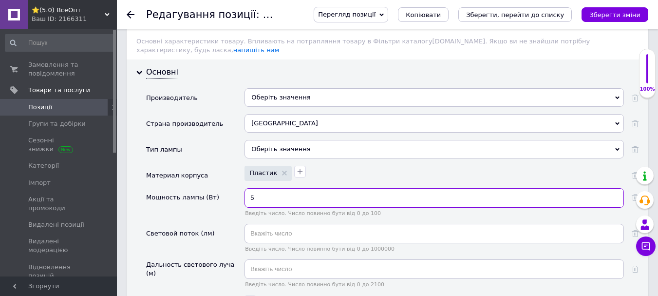
scroll to position [926, 0]
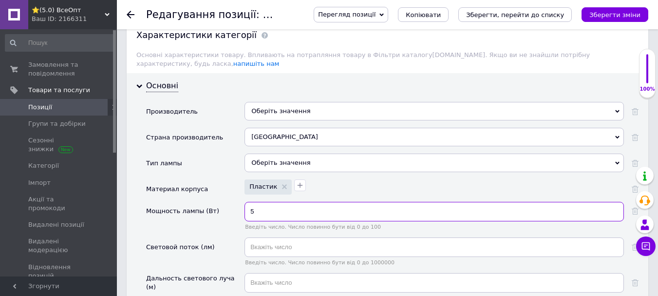
type input "5"
click at [258, 153] on div "Оберіть значення" at bounding box center [435, 162] width 380 height 19
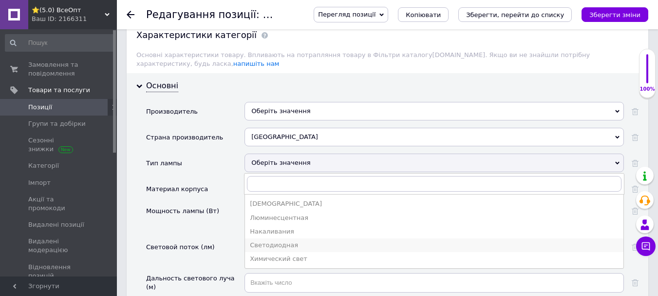
click at [274, 241] on div "Светодиодная" at bounding box center [434, 245] width 369 height 9
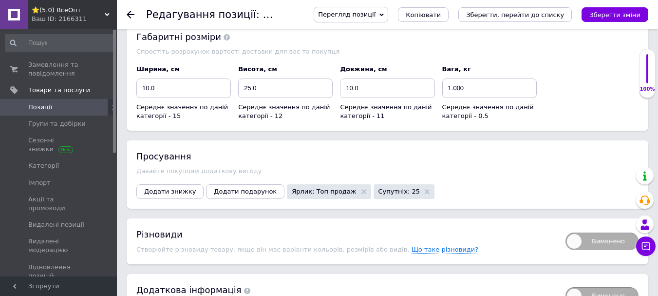
scroll to position [2040, 0]
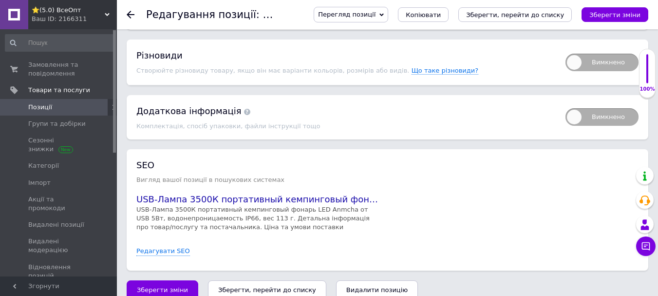
drag, startPoint x: 172, startPoint y: 273, endPoint x: 169, endPoint y: 269, distance: 5.3
click at [172, 286] on span "Зберегти зміни" at bounding box center [162, 289] width 51 height 7
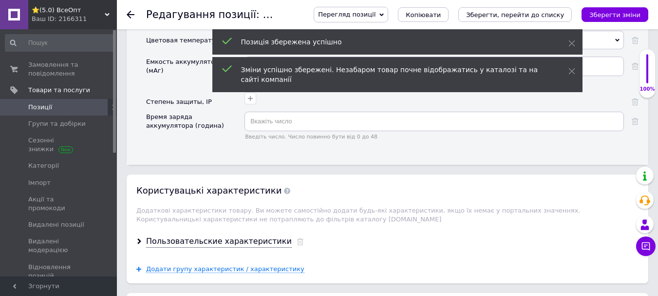
scroll to position [1407, 0]
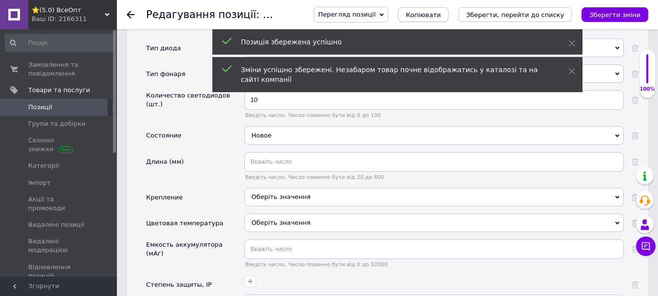
click at [441, 11] on span "Копіювати" at bounding box center [423, 14] width 35 height 7
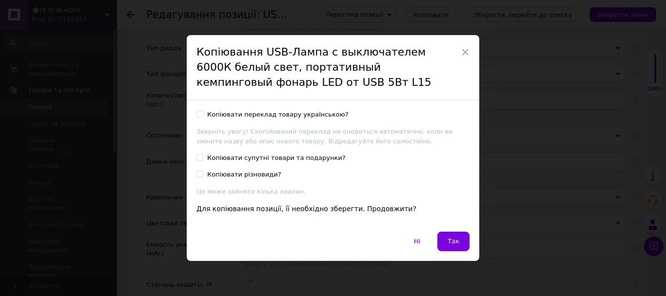
drag, startPoint x: 197, startPoint y: 112, endPoint x: 195, endPoint y: 137, distance: 25.9
click at [197, 114] on input "Копіювати переклад товару українською?" at bounding box center [199, 114] width 6 height 6
checkbox input "true"
drag, startPoint x: 198, startPoint y: 154, endPoint x: 334, endPoint y: 225, distance: 153.6
click at [198, 154] on input "Копіювати супутні товари та подарунки?" at bounding box center [199, 157] width 6 height 6
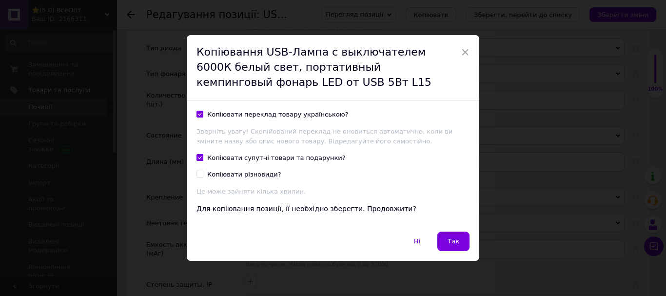
checkbox input "true"
click at [445, 243] on button "Так" at bounding box center [453, 240] width 32 height 19
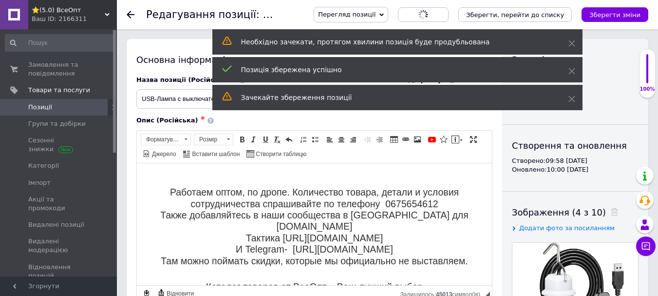
scroll to position [536, 0]
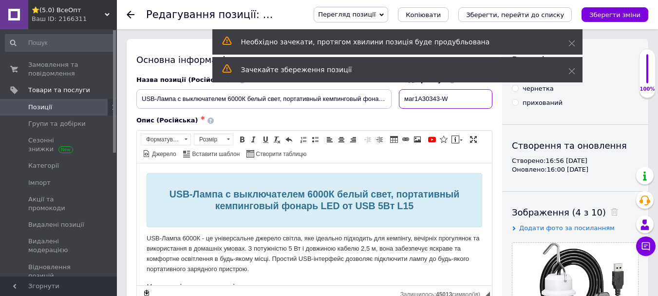
drag, startPoint x: 467, startPoint y: 99, endPoint x: 415, endPoint y: 103, distance: 52.3
click at [415, 103] on input "маг1A30343-W" at bounding box center [446, 98] width 94 height 19
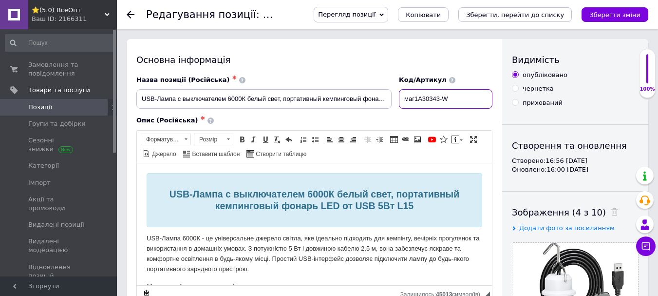
click at [459, 96] on input "маг1A30343-W" at bounding box center [446, 98] width 94 height 19
type input "маг1A30343-BG"
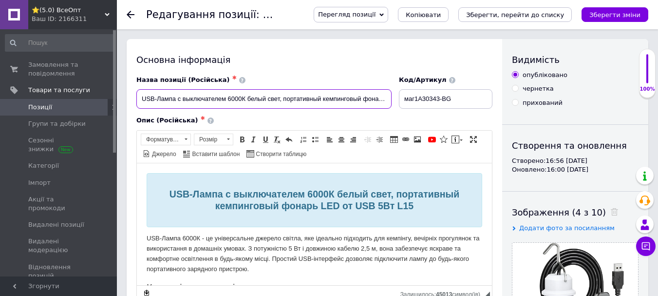
click at [235, 99] on input "USB-Лампа с выключателем 6000К белый свет, портативный кемпинговый фонарь LED о…" at bounding box center [263, 98] width 255 height 19
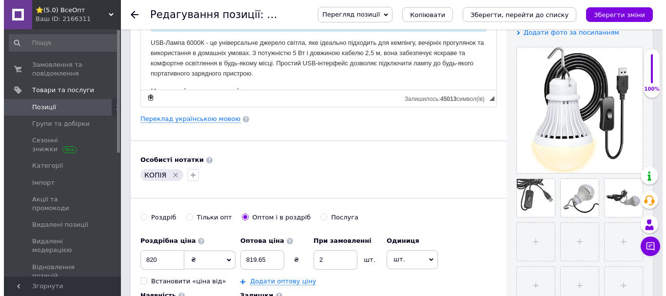
scroll to position [195, 0]
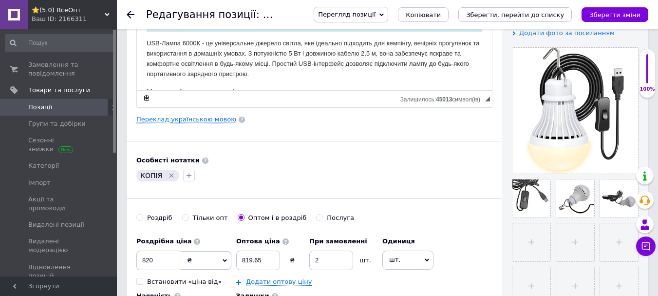
type input "USB-Лампа с выключателем 3500К белый свет, портативный кемпинговый фонарь LED о…"
click at [173, 119] on link "Переклад українською мовою" at bounding box center [186, 119] width 100 height 8
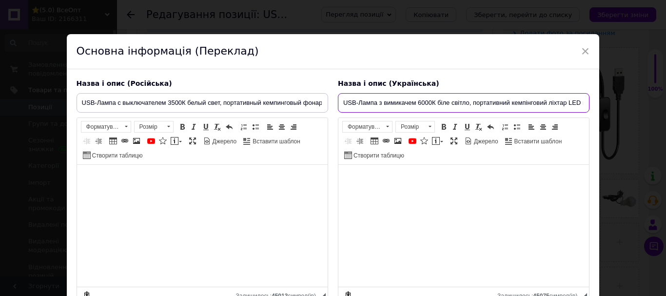
click at [420, 103] on input "USB-Лампа з вимикачем 6000К біле світло, портативний кемпінговий ліхтар LED від…" at bounding box center [463, 102] width 251 height 19
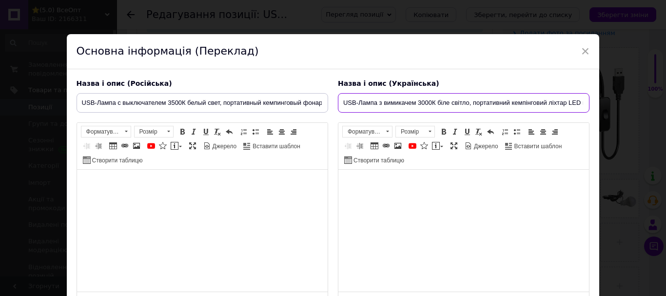
type input "USB-Лампа з вимикачем 3000К біле світло, портативний кемпінговий ліхтар LED від…"
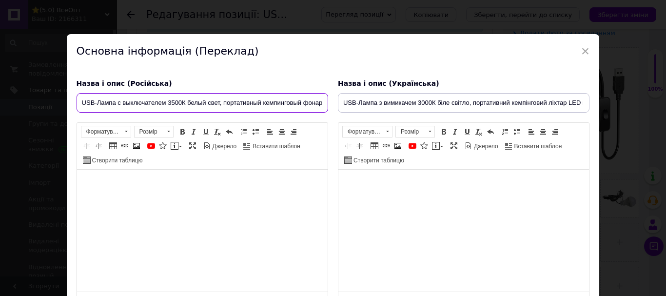
click at [174, 101] on input "USB-Лампа с выключателем 3500К белый свет, портативный кемпинговый фонарь LED о…" at bounding box center [201, 102] width 251 height 19
type input "USB-Лампа с выключателем 3000К белый свет, портативный кемпинговый фонарь LED о…"
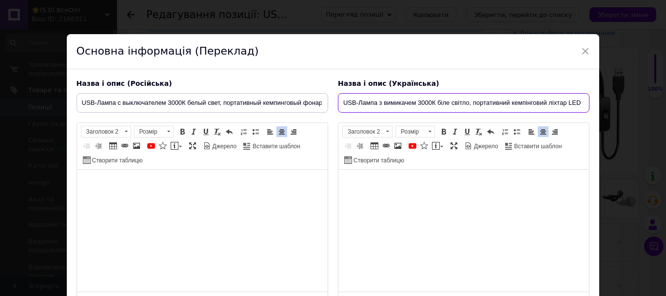
click at [445, 102] on input "USB-Лампа з вимикачем 3000К біле світло, портативний кемпінговий ліхтар LED від…" at bounding box center [463, 102] width 251 height 19
type input "USB-Лампа з вимикачем 3000К тепле світло, портативний кемпінговий ліхтар LED ві…"
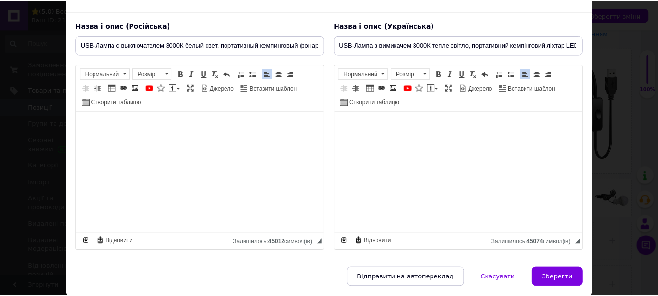
scroll to position [94, 0]
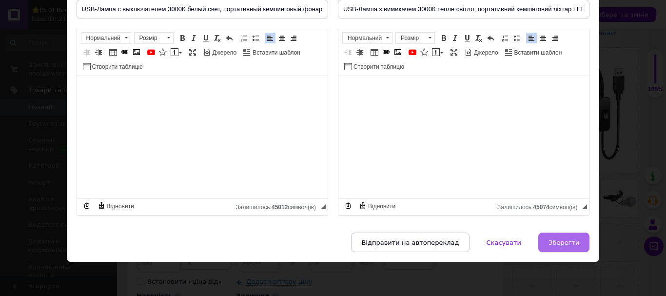
click at [559, 241] on span "Зберегти" at bounding box center [563, 242] width 31 height 7
type input "USB-Лампа с выключателем 3000К белый свет, портативный кемпинговый фонарь LED о…"
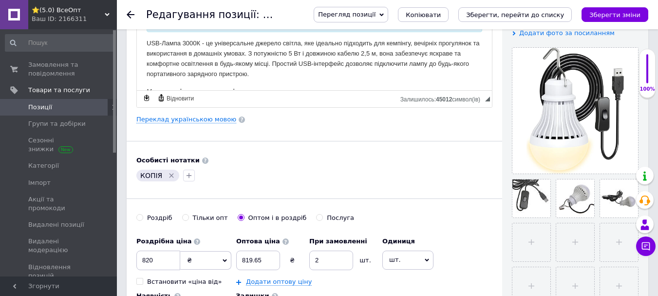
drag, startPoint x: 171, startPoint y: 175, endPoint x: 159, endPoint y: 176, distance: 11.2
click at [170, 175] on icon "Видалити мітку" at bounding box center [172, 176] width 8 height 8
click at [145, 176] on icon "button" at bounding box center [142, 176] width 8 height 8
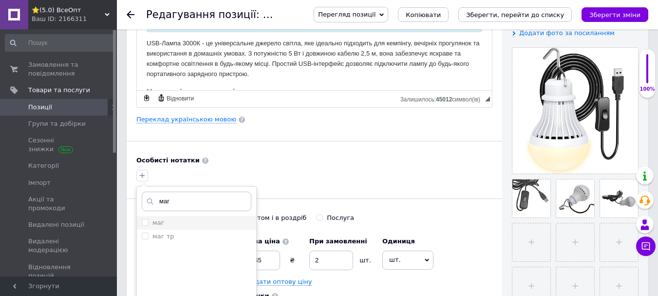
type input "маг"
drag, startPoint x: 144, startPoint y: 222, endPoint x: 159, endPoint y: 221, distance: 14.6
click at [146, 222] on input "маг" at bounding box center [145, 222] width 6 height 6
checkbox input "true"
click at [179, 208] on input "маг" at bounding box center [197, 200] width 110 height 19
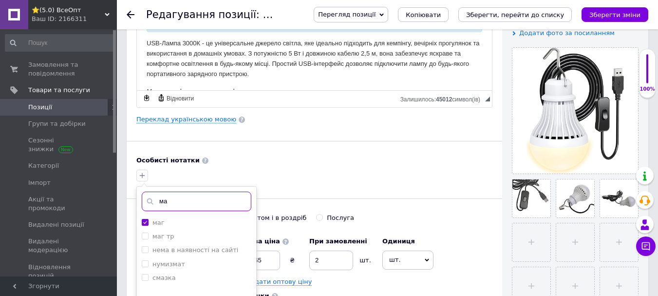
type input "м"
type input "ян"
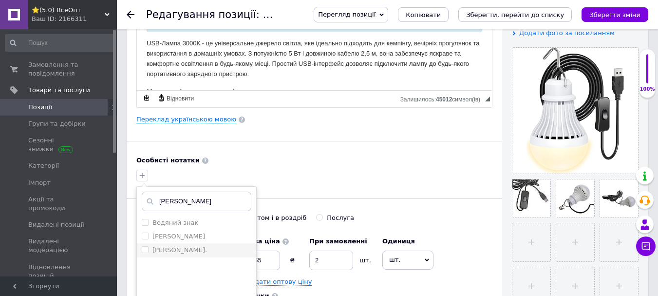
click at [142, 249] on input "[PERSON_NAME]." at bounding box center [145, 249] width 6 height 6
checkbox input "true"
click at [190, 202] on input "ян" at bounding box center [197, 200] width 110 height 19
type input "я"
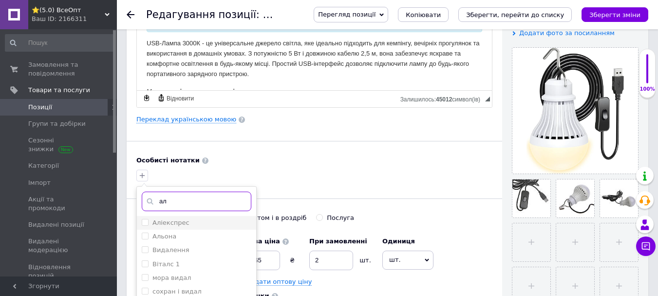
type input "ал"
click at [147, 222] on label "Аліекспрес" at bounding box center [166, 222] width 48 height 9
click at [147, 222] on input "Аліекспрес" at bounding box center [145, 222] width 6 height 6
click at [148, 222] on input "Аліекспрес" at bounding box center [145, 222] width 6 height 6
checkbox input "true"
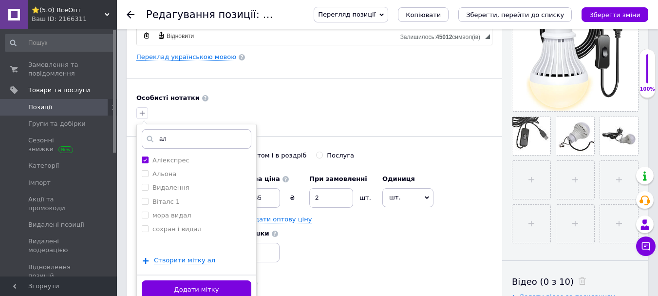
scroll to position [341, 0]
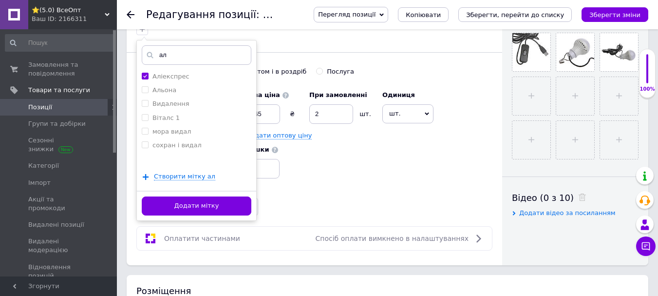
click at [175, 208] on button "Додати мітку" at bounding box center [197, 205] width 110 height 19
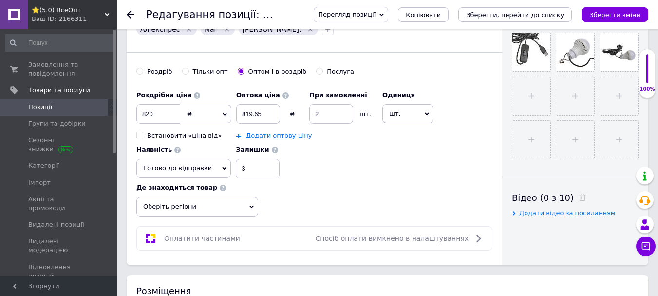
click at [195, 207] on span "Оберіть регіони" at bounding box center [197, 206] width 122 height 19
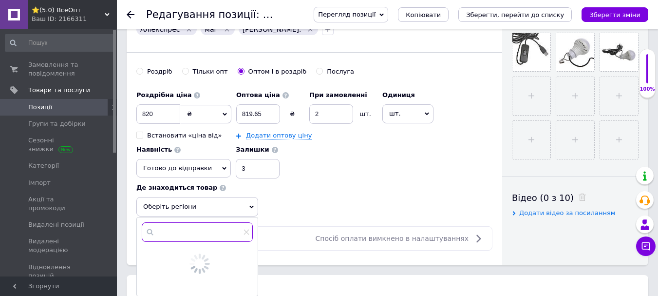
click at [191, 230] on input "text" at bounding box center [197, 231] width 111 height 19
type input "рівне"
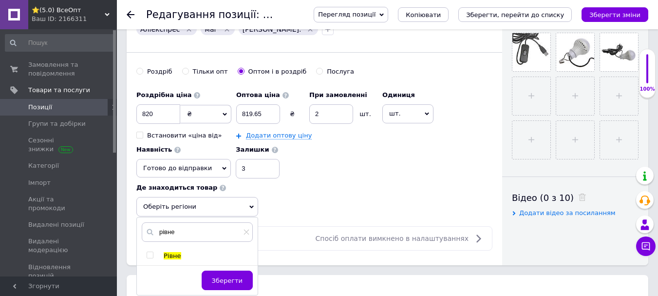
click at [147, 253] on input "checkbox" at bounding box center [150, 255] width 6 height 6
checkbox input "true"
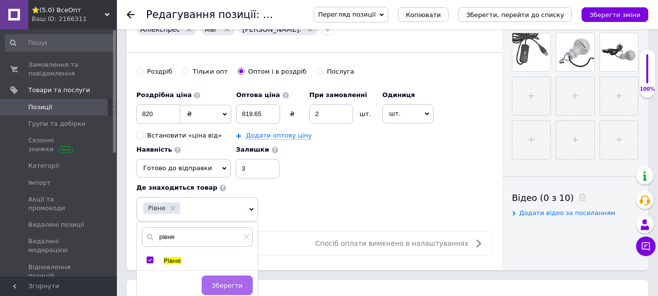
click at [235, 286] on span "Зберегти" at bounding box center [227, 285] width 31 height 7
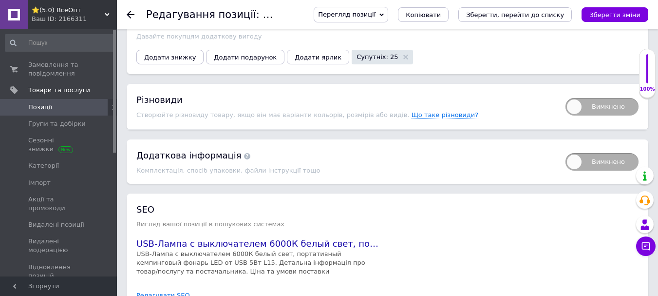
scroll to position [1165, 0]
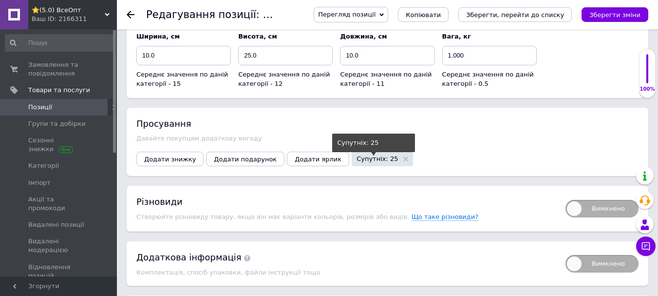
click at [357, 155] on span "Супутніх: 25" at bounding box center [377, 158] width 41 height 6
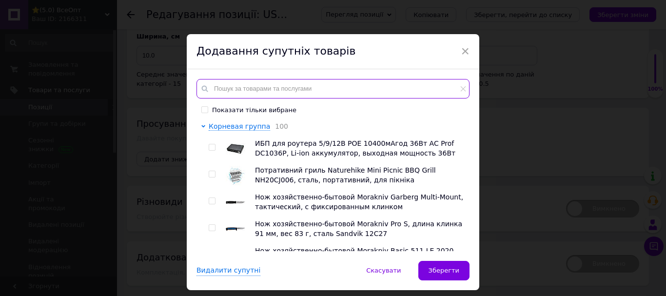
click at [300, 87] on input "text" at bounding box center [332, 88] width 273 height 19
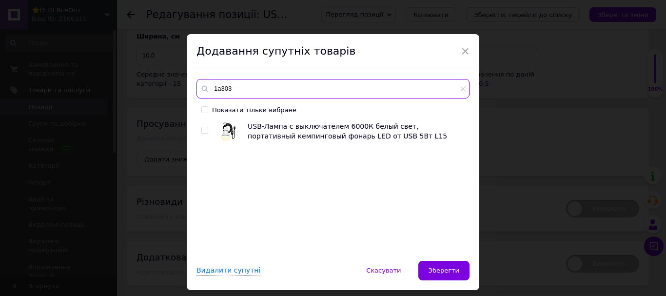
type input "1a303"
drag, startPoint x: 203, startPoint y: 130, endPoint x: 236, endPoint y: 141, distance: 35.3
click at [205, 131] on input "checkbox" at bounding box center [204, 130] width 6 height 6
checkbox input "true"
drag, startPoint x: 437, startPoint y: 264, endPoint x: 357, endPoint y: 243, distance: 82.1
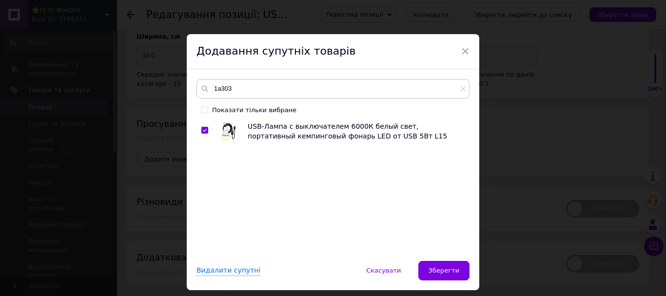
click at [437, 264] on button "Зберегти" at bounding box center [443, 270] width 51 height 19
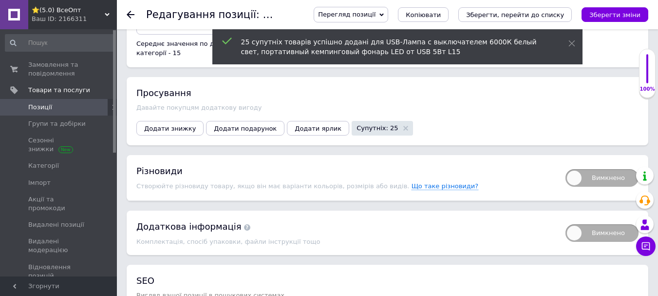
scroll to position [1311, 0]
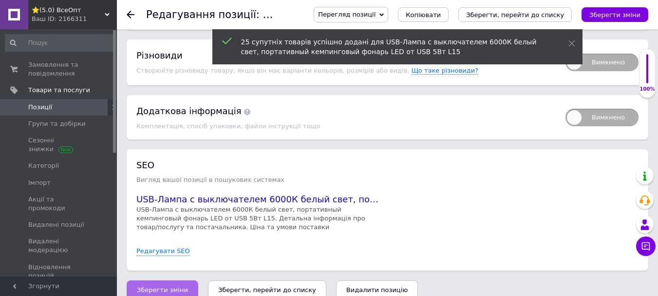
click at [165, 286] on span "Зберегти зміни" at bounding box center [162, 289] width 51 height 7
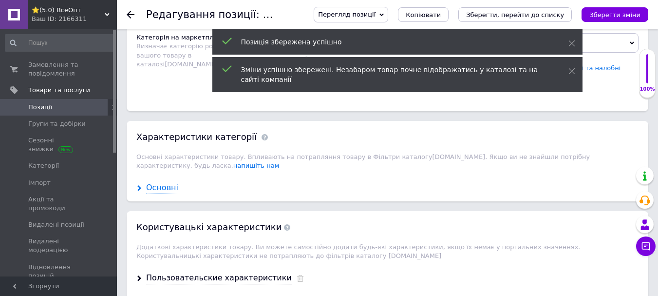
click at [139, 185] on icon at bounding box center [139, 188] width 6 height 6
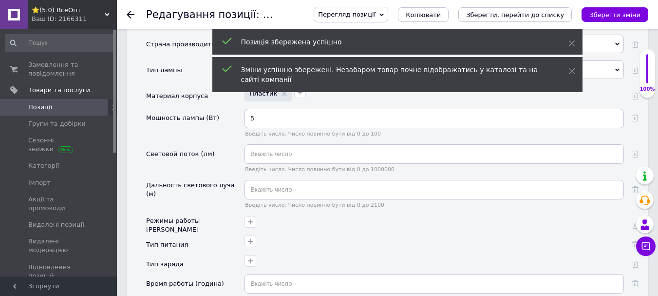
scroll to position [1165, 0]
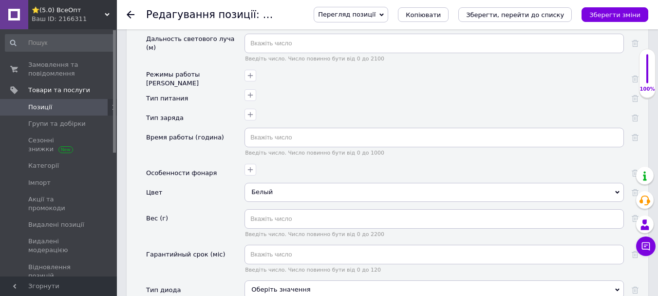
click at [265, 183] on div "Белый" at bounding box center [435, 192] width 380 height 19
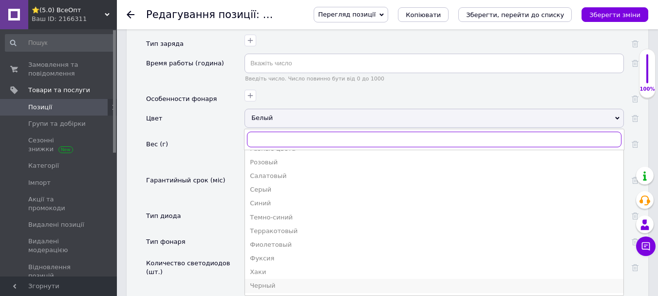
scroll to position [1262, 0]
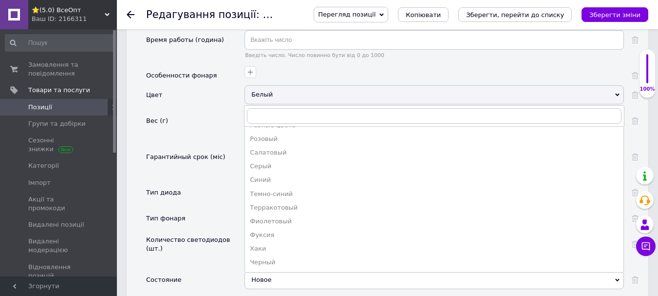
click at [203, 160] on div "Гарантийный срок (міс)" at bounding box center [195, 165] width 98 height 36
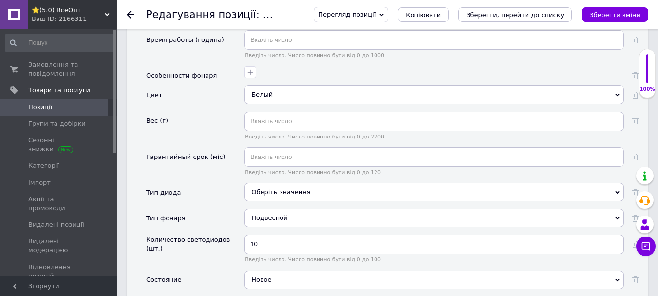
drag, startPoint x: 128, startPoint y: 12, endPoint x: 143, endPoint y: 35, distance: 27.4
click at [129, 12] on icon at bounding box center [131, 15] width 8 height 8
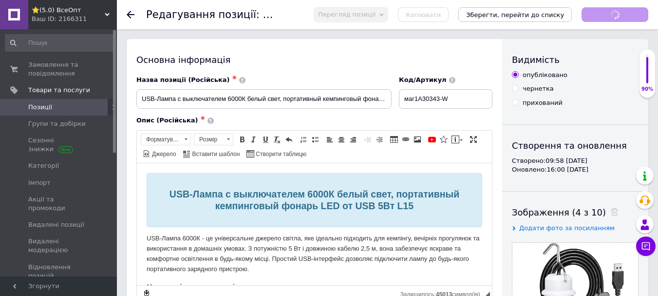
click at [132, 13] on icon at bounding box center [131, 15] width 8 height 8
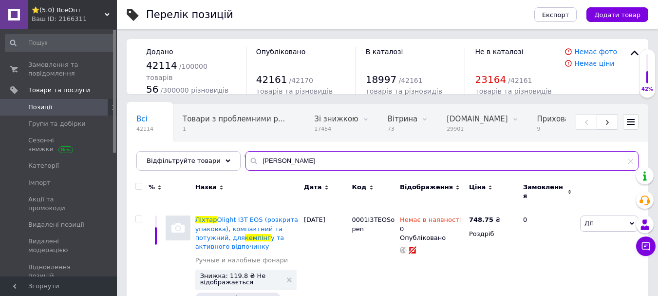
drag, startPoint x: 314, startPoint y: 161, endPoint x: 244, endPoint y: 171, distance: 70.8
click at [246, 170] on input "ліхтар кемпінг" at bounding box center [442, 160] width 393 height 19
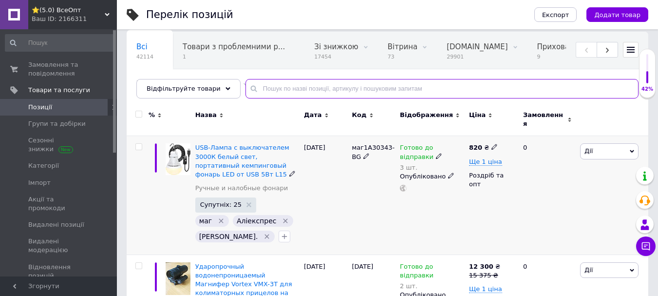
scroll to position [97, 0]
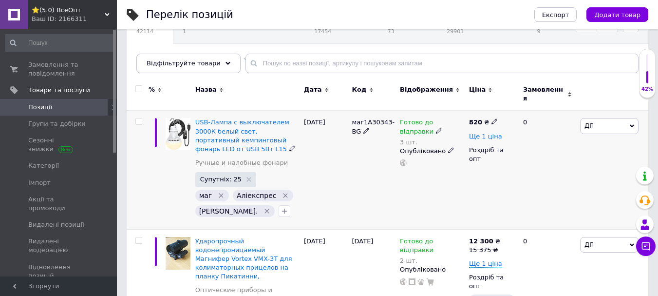
click at [493, 133] on span "Ще 1 ціна" at bounding box center [485, 137] width 33 height 8
click at [593, 119] on span "Дії" at bounding box center [609, 126] width 58 height 16
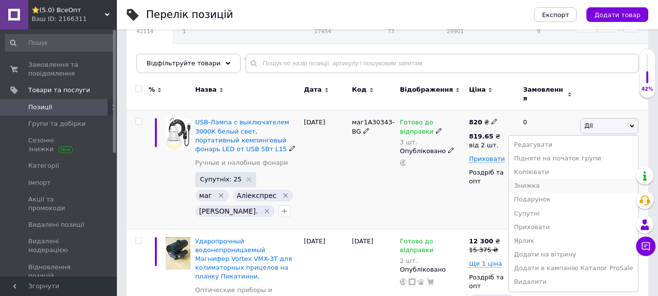
click at [550, 181] on li "Знижка" at bounding box center [573, 186] width 129 height 14
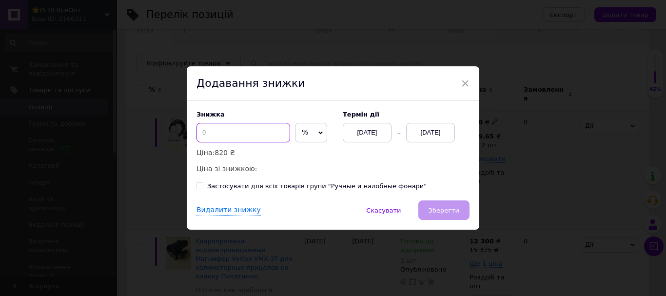
click at [229, 136] on input at bounding box center [243, 132] width 94 height 19
type input "20"
click at [413, 123] on div "Термін дії 12.08.2025 12.08.2025" at bounding box center [401, 127] width 136 height 32
click at [428, 131] on div "[DATE]" at bounding box center [430, 132] width 49 height 19
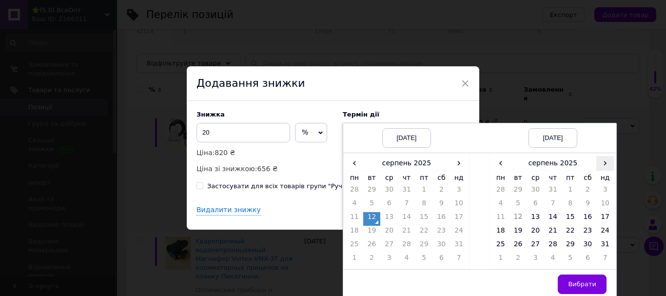
click at [608, 159] on span "›" at bounding box center [605, 163] width 18 height 14
click at [572, 247] on td "26" at bounding box center [570, 246] width 18 height 14
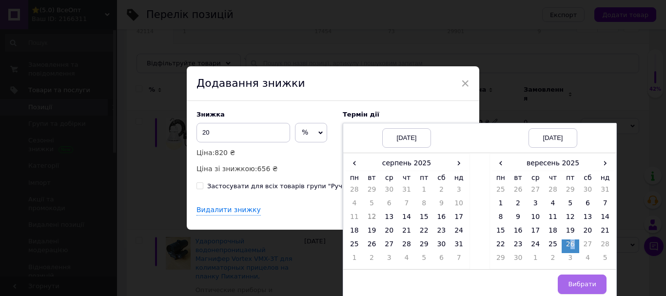
click at [575, 278] on button "Вибрати" at bounding box center [581, 283] width 49 height 19
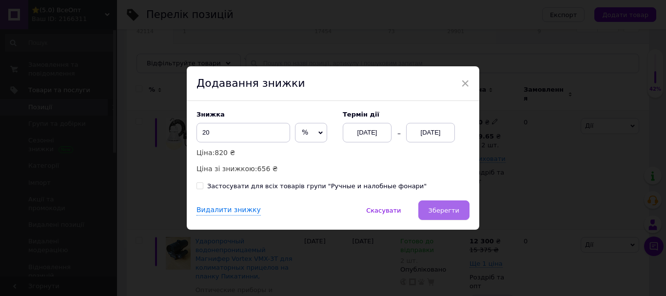
click at [438, 206] on button "Зберегти" at bounding box center [443, 209] width 51 height 19
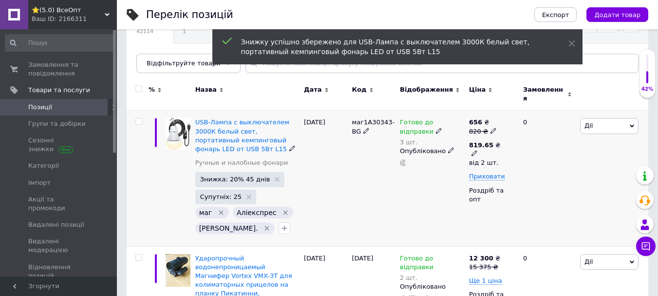
click at [478, 150] on icon at bounding box center [475, 153] width 6 height 6
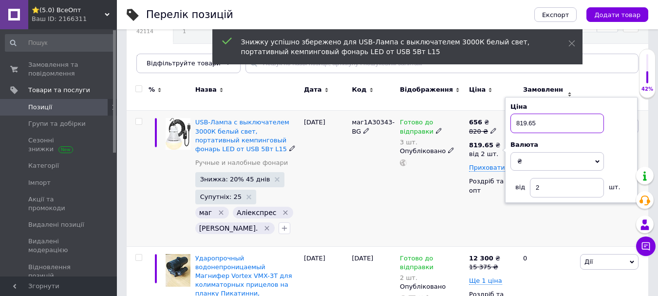
drag, startPoint x: 559, startPoint y: 120, endPoint x: 494, endPoint y: 123, distance: 65.4
click at [497, 119] on div "656 ₴ 820 ₴ 819.65 ₴ від 2 шт. Ціна 819.65 Валюта ₴ $ EUR CHF GBP ¥ PLN ₸ MDL H…" at bounding box center [492, 156] width 46 height 76
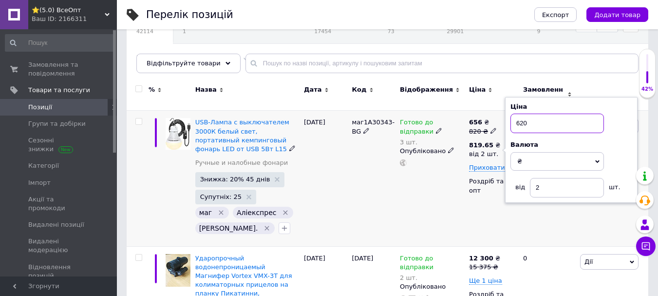
type input "620"
click at [443, 197] on div "Готово до відправки 3 шт. Опубліковано" at bounding box center [432, 178] width 69 height 135
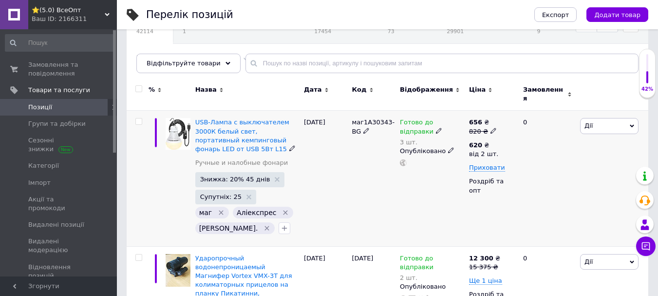
click at [607, 122] on span "Дії" at bounding box center [609, 126] width 58 height 16
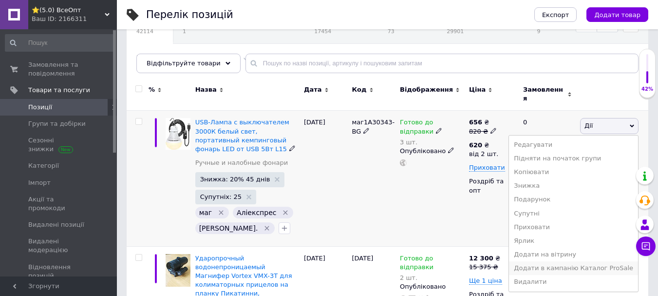
click at [566, 265] on li "Додати в кампанію Каталог ProSale" at bounding box center [573, 268] width 129 height 14
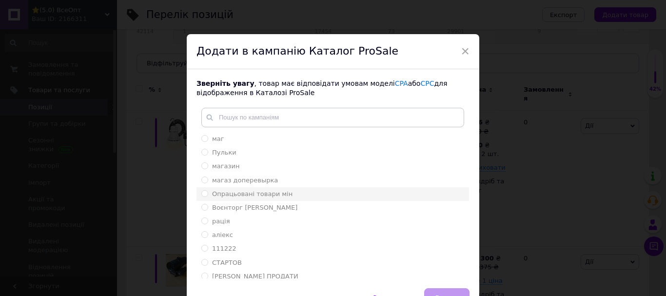
drag, startPoint x: 266, startPoint y: 191, endPoint x: 331, endPoint y: 244, distance: 84.5
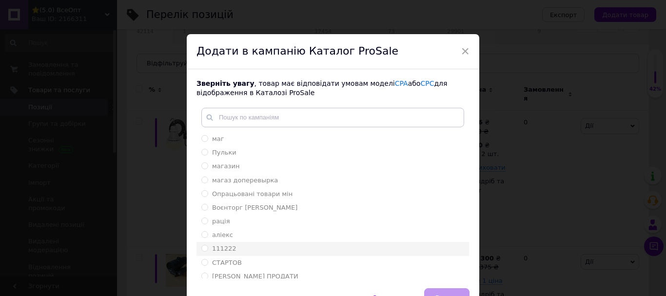
click at [266, 191] on span "Опрацьовані товари мін" at bounding box center [252, 193] width 80 height 7
click at [208, 191] on input "Опрацьовані товари мін" at bounding box center [204, 193] width 6 height 6
radio input "true"
click at [436, 290] on button "Додати" at bounding box center [446, 297] width 45 height 19
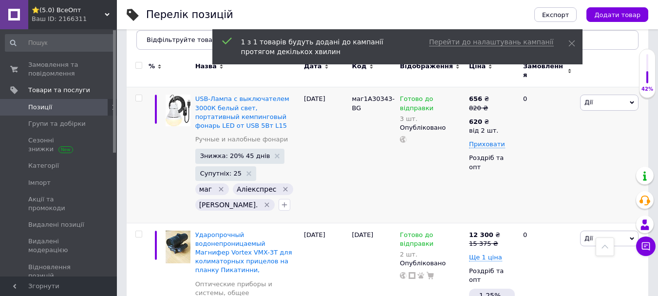
scroll to position [0, 0]
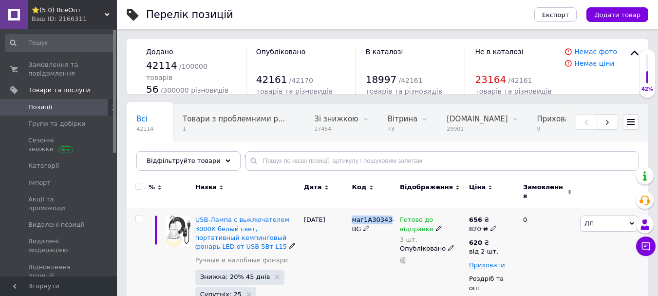
drag, startPoint x: 353, startPoint y: 214, endPoint x: 385, endPoint y: 213, distance: 32.6
click at [385, 216] on span "маг1A30343-BG" at bounding box center [373, 224] width 43 height 16
copy span "маг1A30343"
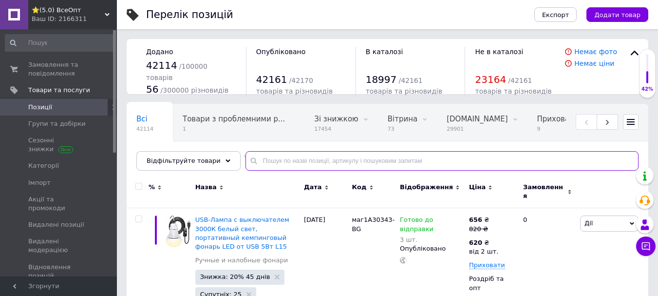
click at [321, 160] on input "text" at bounding box center [442, 160] width 393 height 19
paste input "маг1A30343"
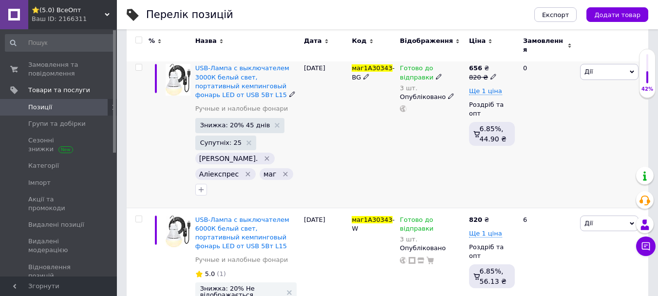
scroll to position [244, 0]
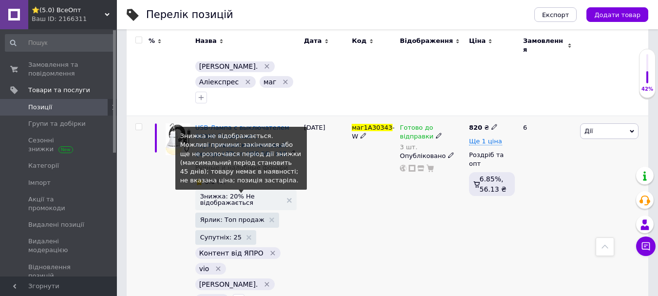
type input "маг1A30343"
click at [245, 195] on span "Знижка: 20% Не відображається" at bounding box center [241, 199] width 82 height 13
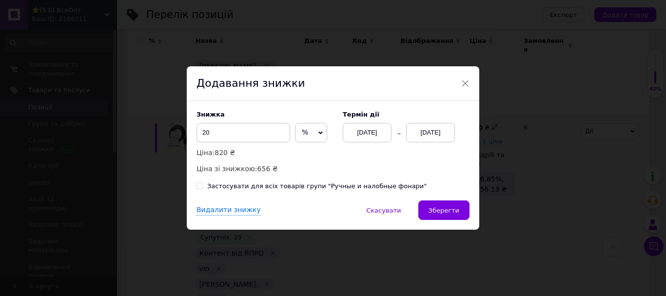
click at [428, 137] on div "[DATE]" at bounding box center [430, 132] width 49 height 19
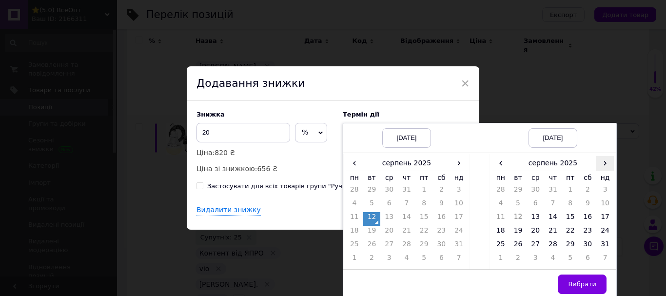
drag, startPoint x: 600, startPoint y: 163, endPoint x: 601, endPoint y: 169, distance: 5.9
click at [601, 165] on span "›" at bounding box center [605, 163] width 18 height 14
drag, startPoint x: 569, startPoint y: 249, endPoint x: 573, endPoint y: 260, distance: 11.4
click at [568, 250] on td "26" at bounding box center [570, 246] width 18 height 14
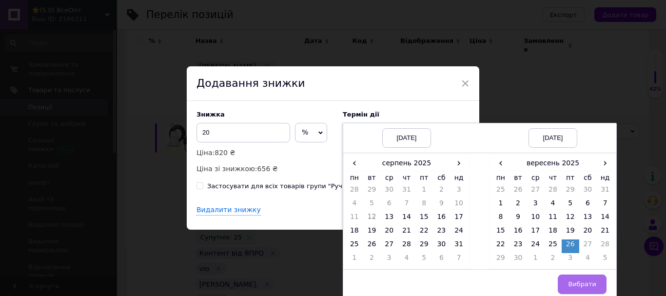
click at [576, 282] on span "Вибрати" at bounding box center [582, 283] width 28 height 7
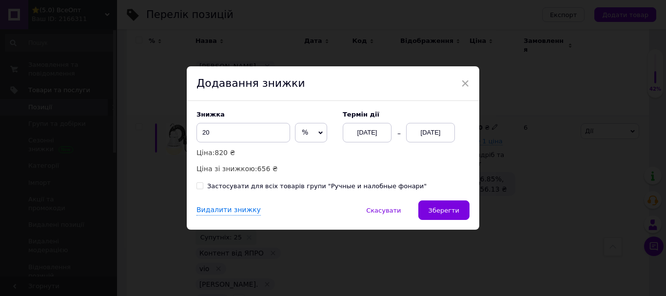
click at [449, 210] on span "Зберегти" at bounding box center [443, 210] width 31 height 7
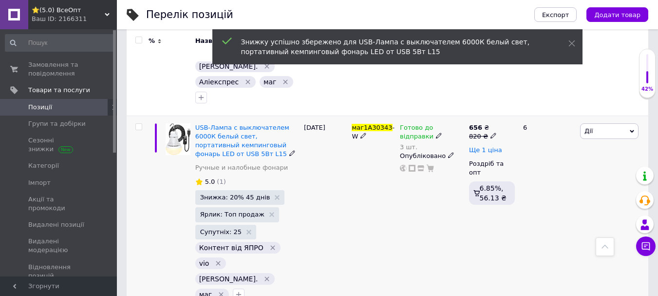
click at [478, 148] on span "Ще 1 ціна" at bounding box center [485, 150] width 33 height 8
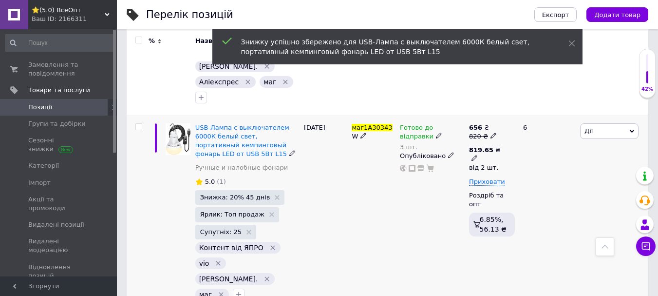
click at [478, 155] on icon at bounding box center [475, 158] width 6 height 6
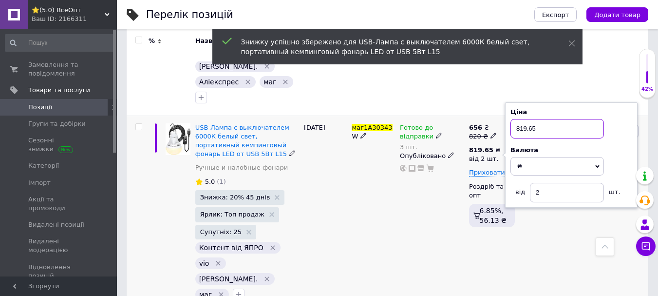
drag, startPoint x: 547, startPoint y: 125, endPoint x: 497, endPoint y: 127, distance: 49.8
click at [497, 127] on div "656 ₴ 820 ₴ 819.65 ₴ від 2 шт. Ціна 819.65 Валюта ₴ $ EUR CHF GBP ¥ PLN ₸ MDL H…" at bounding box center [492, 177] width 46 height 108
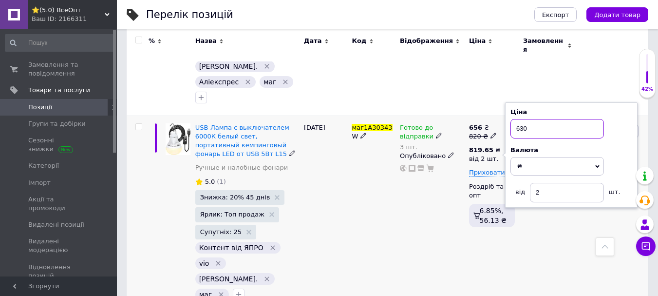
type input "630"
click at [389, 219] on div "маг1A30343 -W" at bounding box center [373, 213] width 48 height 197
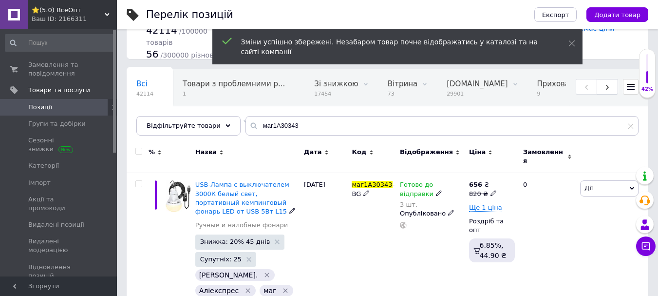
scroll to position [0, 0]
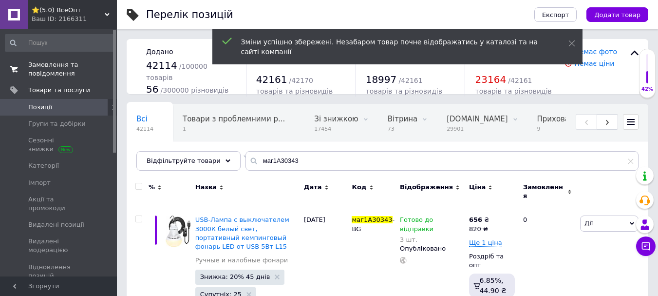
click at [43, 68] on span "Замовлення та повідомлення" at bounding box center [59, 69] width 62 height 18
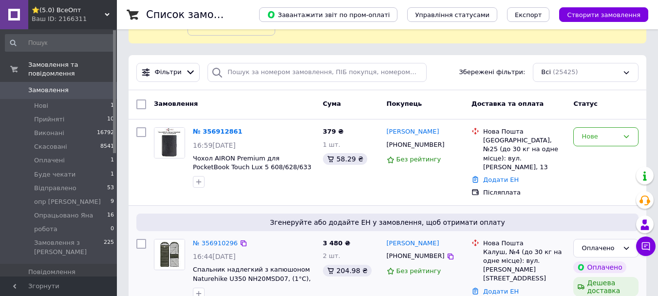
scroll to position [195, 0]
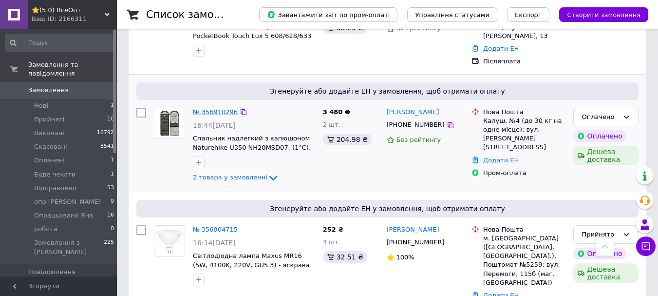
click at [211, 108] on link "№ 356910296" at bounding box center [215, 111] width 45 height 7
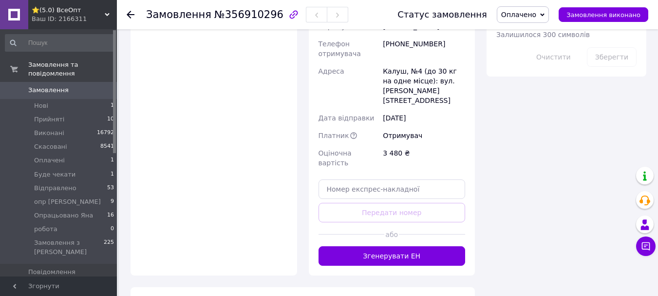
scroll to position [937, 0]
click at [50, 211] on span "Опрацьовано Яна" at bounding box center [63, 215] width 59 height 9
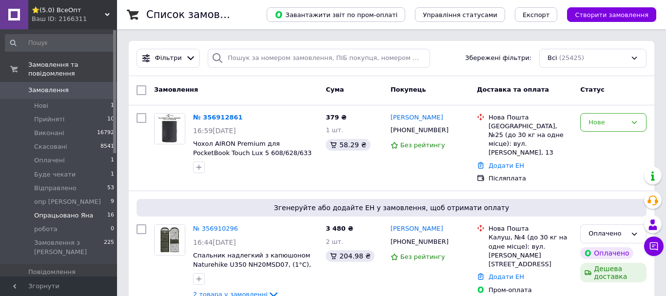
click at [70, 211] on span "Опрацьовано Яна" at bounding box center [63, 215] width 59 height 9
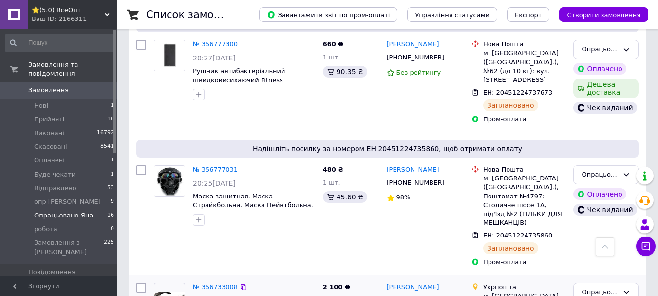
scroll to position [1227, 0]
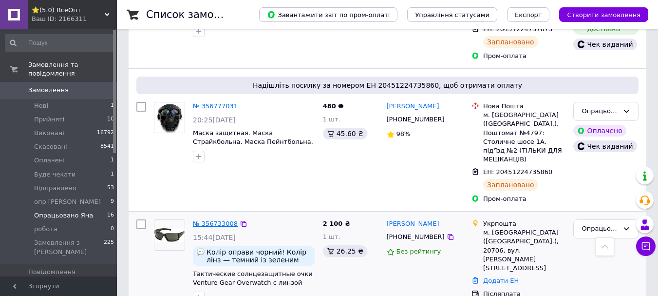
click at [215, 220] on link "№ 356733008" at bounding box center [215, 223] width 45 height 7
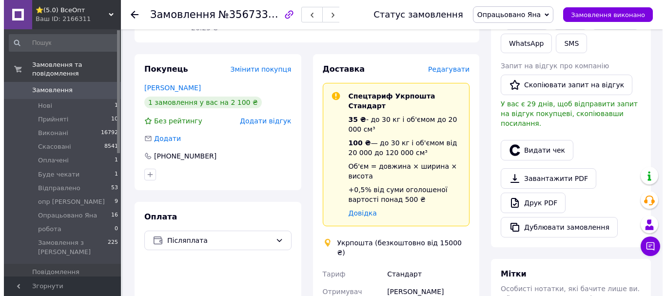
scroll to position [146, 0]
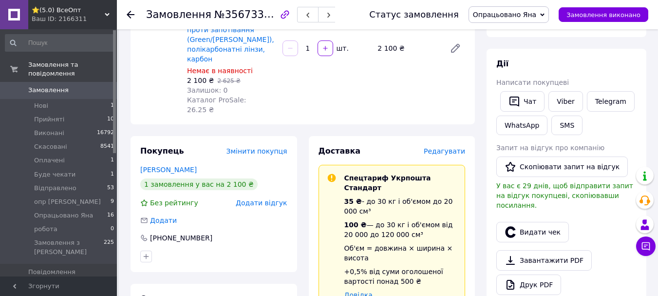
click at [522, 16] on span "Опрацьовано Яна" at bounding box center [504, 15] width 63 height 8
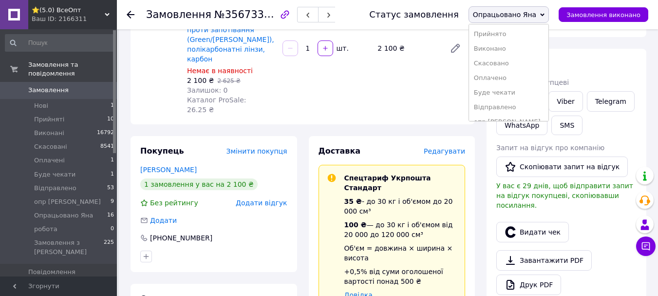
drag, startPoint x: 513, startPoint y: 67, endPoint x: 422, endPoint y: 90, distance: 93.0
click at [512, 67] on li "Скасовано" at bounding box center [508, 63] width 79 height 15
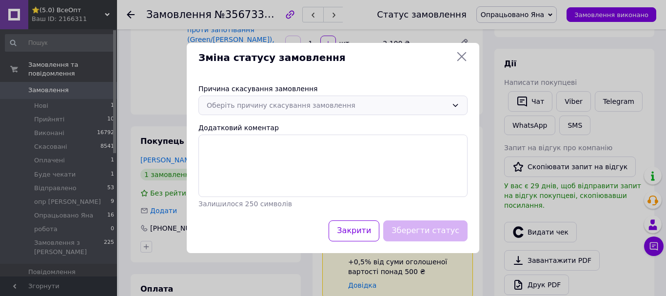
click at [228, 108] on div "Оберіть причину скасування замовлення" at bounding box center [327, 105] width 241 height 11
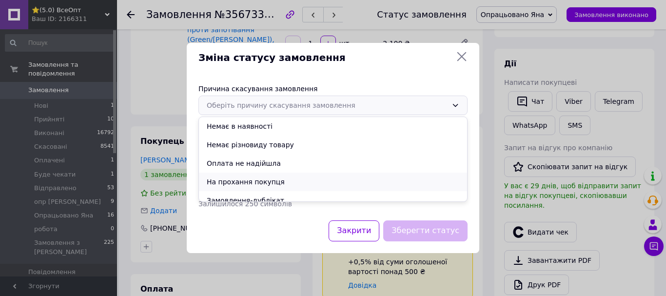
click at [239, 179] on li "На прохання покупця" at bounding box center [333, 181] width 268 height 19
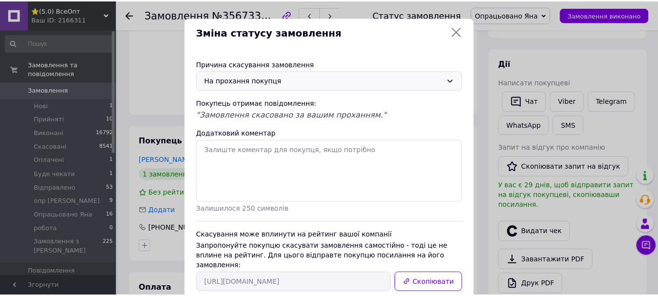
scroll to position [49, 0]
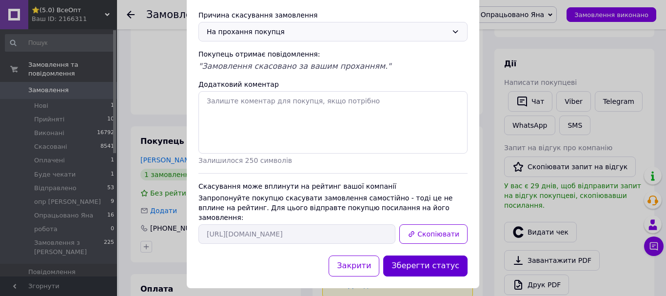
click at [436, 255] on button "Зберегти статус" at bounding box center [425, 265] width 84 height 21
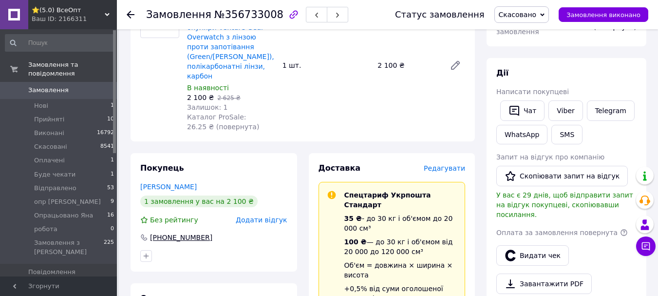
scroll to position [254, 0]
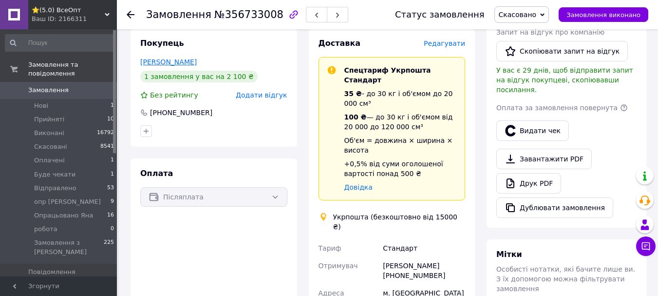
click at [172, 58] on link "Манько Максим" at bounding box center [168, 62] width 57 height 8
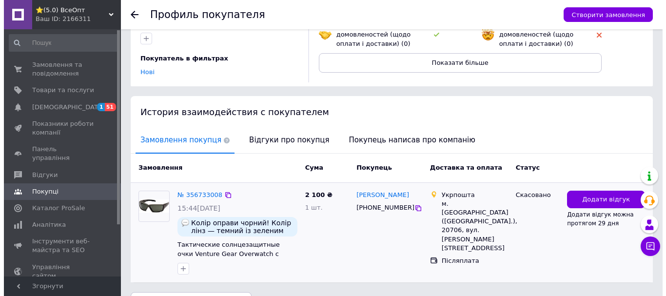
scroll to position [154, 0]
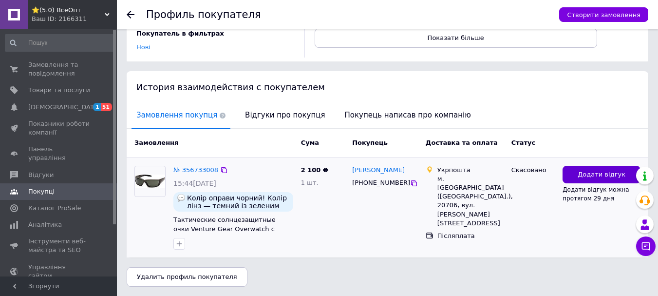
click at [602, 174] on span "Додати відгук" at bounding box center [602, 174] width 48 height 9
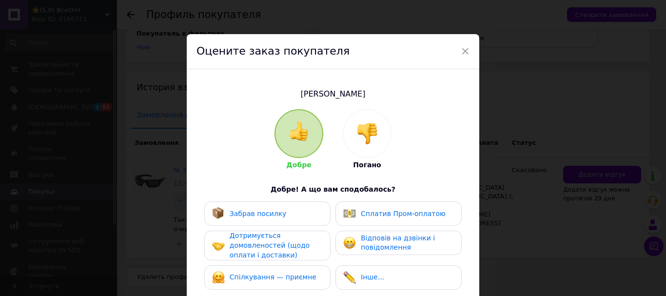
scroll to position [49, 0]
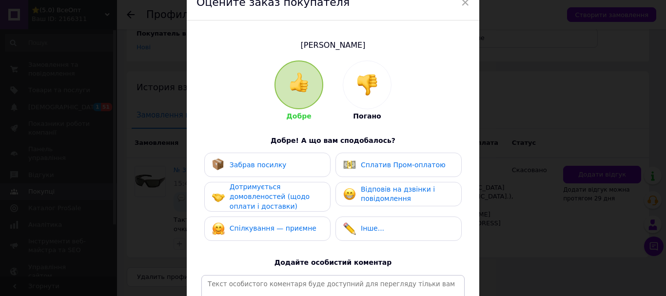
drag, startPoint x: 360, startPoint y: 88, endPoint x: 331, endPoint y: 125, distance: 46.5
click at [359, 88] on img at bounding box center [366, 84] width 21 height 21
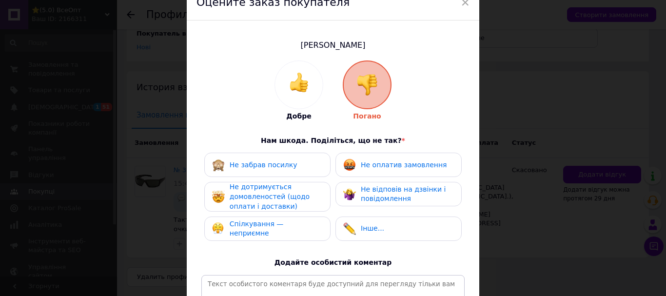
drag, startPoint x: 269, startPoint y: 189, endPoint x: 270, endPoint y: 225, distance: 35.6
click at [269, 189] on span "Не дотримується домовленостей (щодо оплати і доставки)" at bounding box center [269, 196] width 80 height 27
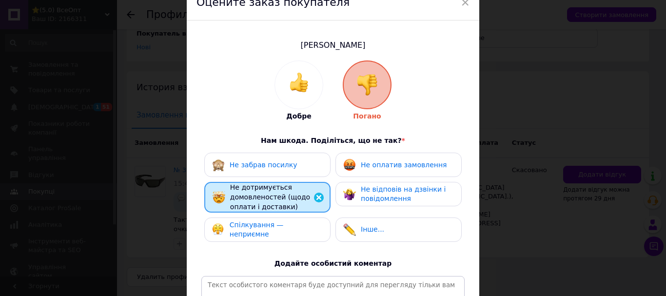
click at [270, 225] on span "Спілкування — неприємне" at bounding box center [256, 230] width 54 height 18
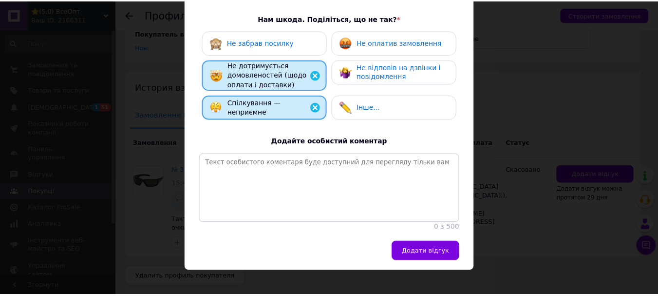
scroll to position [188, 0]
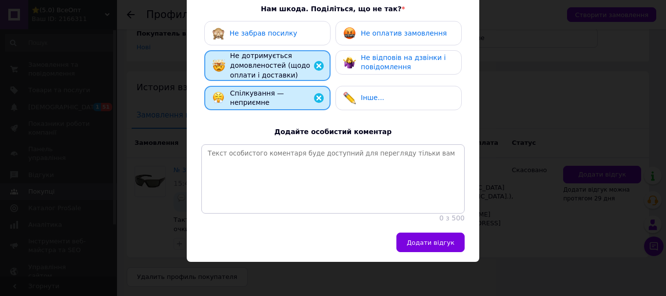
drag, startPoint x: 432, startPoint y: 235, endPoint x: 322, endPoint y: 295, distance: 126.0
click at [432, 235] on button "Додати відгук" at bounding box center [430, 241] width 68 height 19
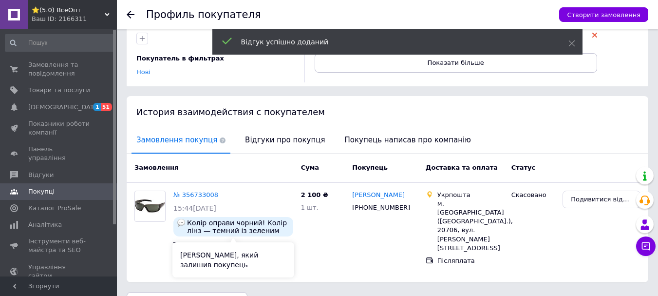
scroll to position [106, 0]
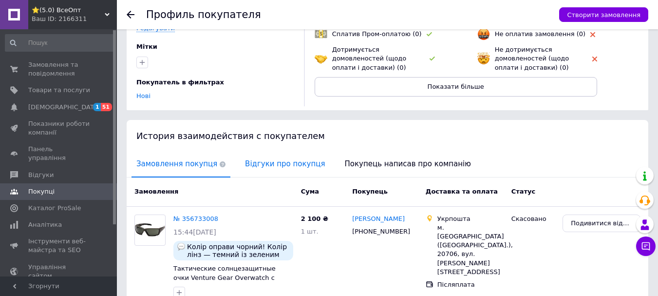
click at [267, 166] on span "Відгуки про покупця" at bounding box center [285, 164] width 90 height 25
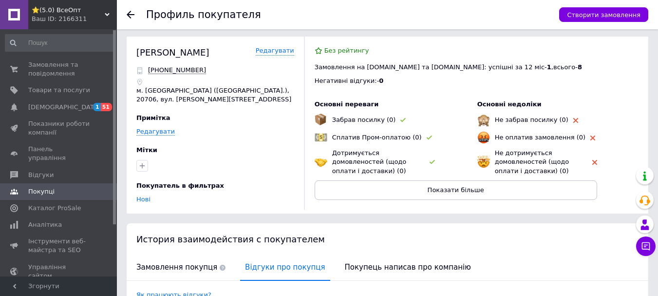
scroll to position [0, 0]
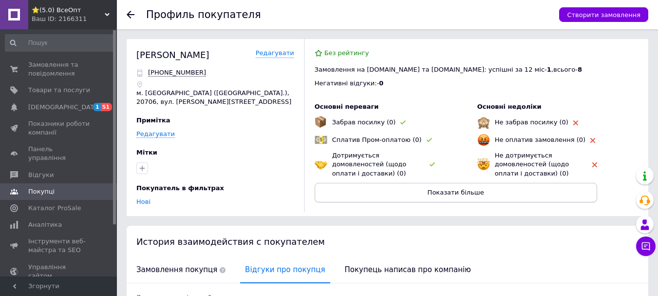
click at [445, 189] on span "Показати більше" at bounding box center [456, 192] width 57 height 7
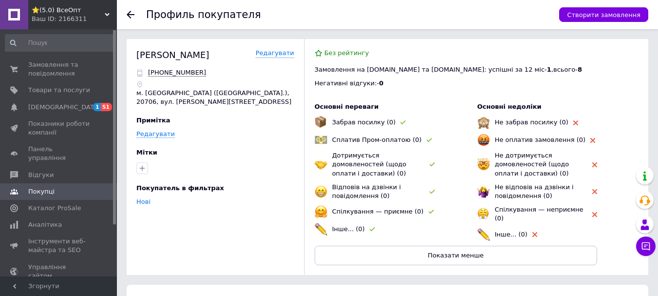
click at [129, 12] on icon at bounding box center [131, 15] width 8 height 8
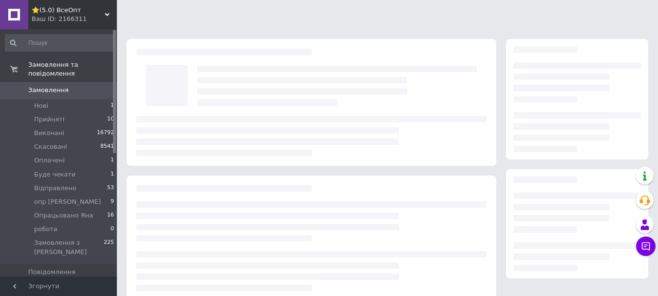
scroll to position [150, 0]
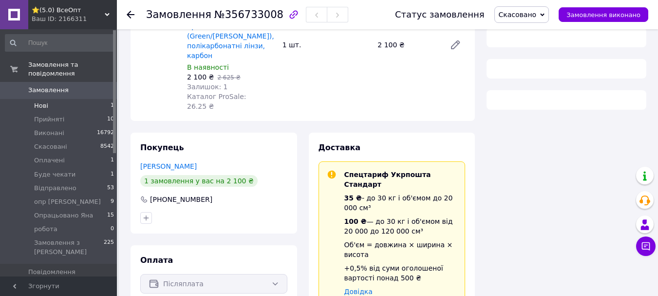
click at [42, 101] on span "Нові" at bounding box center [41, 105] width 14 height 9
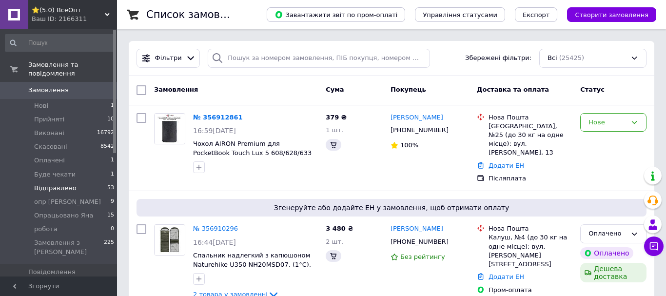
click at [57, 184] on span "Відправлено" at bounding box center [55, 188] width 42 height 9
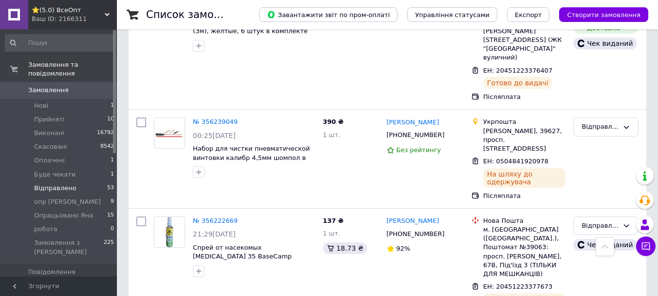
scroll to position [4538, 0]
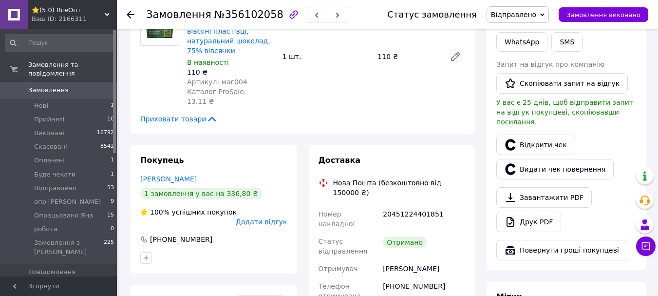
scroll to position [503, 0]
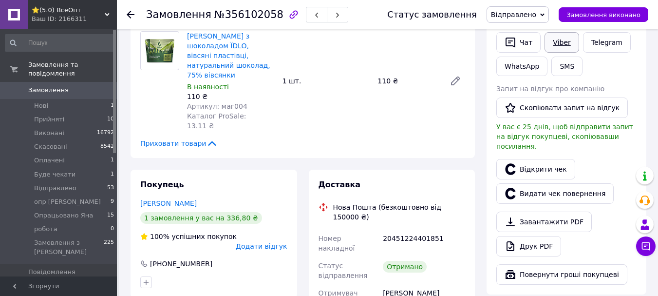
click at [562, 32] on link "Viber" at bounding box center [562, 42] width 34 height 20
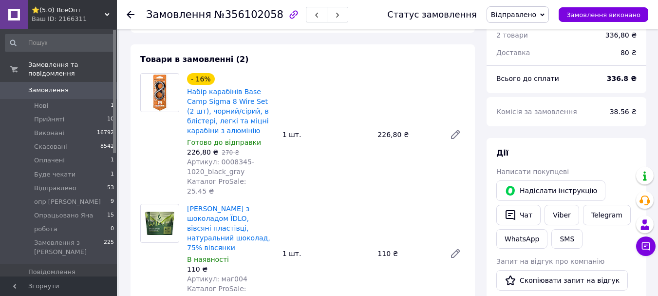
scroll to position [454, 0]
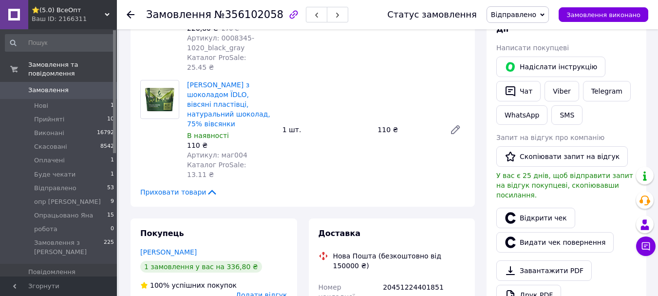
click at [529, 11] on span "Відправлено" at bounding box center [513, 15] width 45 height 8
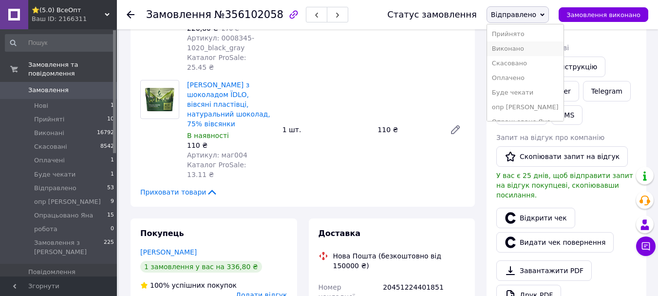
click at [523, 47] on li "Виконано" at bounding box center [525, 48] width 76 height 15
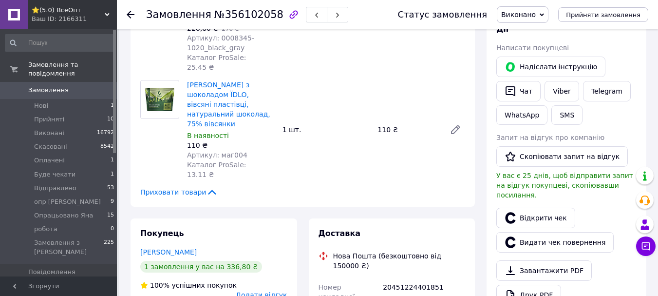
scroll to position [405, 0]
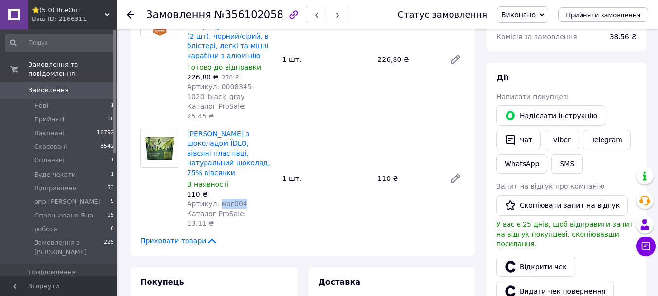
drag, startPoint x: 244, startPoint y: 173, endPoint x: 216, endPoint y: 180, distance: 28.0
click at [216, 199] on div "Артикул: маг004" at bounding box center [231, 204] width 88 height 10
click at [302, 177] on div "Гранола горіхова з шоколадом ЇDLO, вівсяні пластівці, натуральний шоколад, 75% …" at bounding box center [326, 178] width 286 height 103
click at [130, 8] on div at bounding box center [136, 14] width 19 height 29
click at [132, 15] on use at bounding box center [131, 15] width 8 height 8
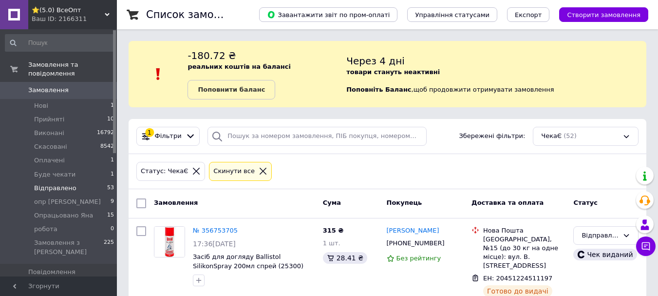
click at [77, 284] on span "Товари та послуги" at bounding box center [59, 288] width 62 height 9
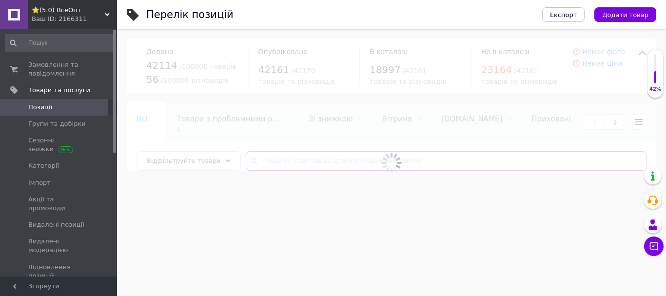
click at [271, 159] on input "text" at bounding box center [446, 160] width 401 height 19
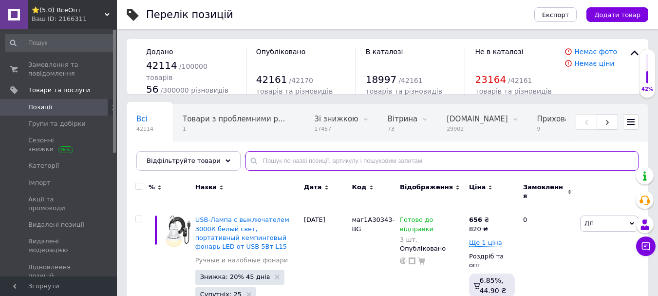
click at [270, 158] on input "text" at bounding box center [442, 160] width 393 height 19
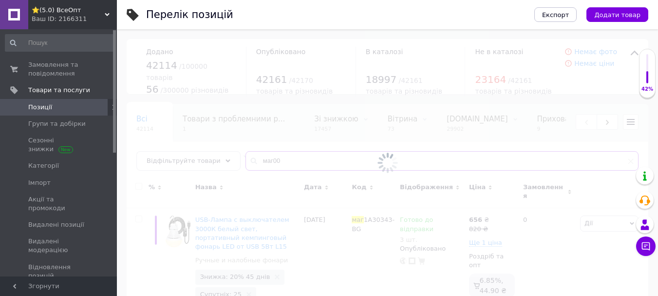
type input "маг004"
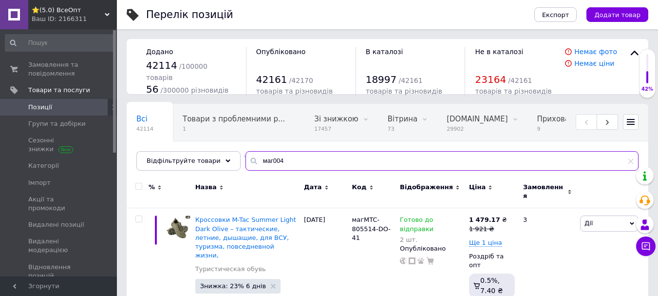
drag, startPoint x: 383, startPoint y: 198, endPoint x: 289, endPoint y: 160, distance: 101.6
click at [289, 160] on input "маг004" at bounding box center [442, 160] width 393 height 19
click at [261, 161] on input "маг004" at bounding box center [442, 160] width 393 height 19
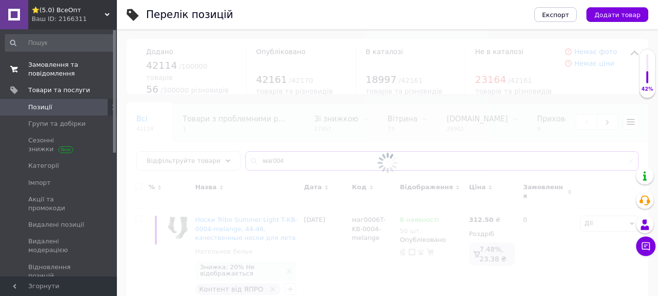
type input "маг004"
click at [39, 71] on span "Замовлення та повідомлення" at bounding box center [59, 69] width 62 height 18
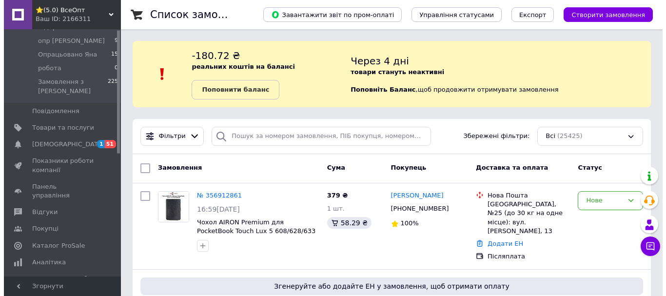
scroll to position [244, 0]
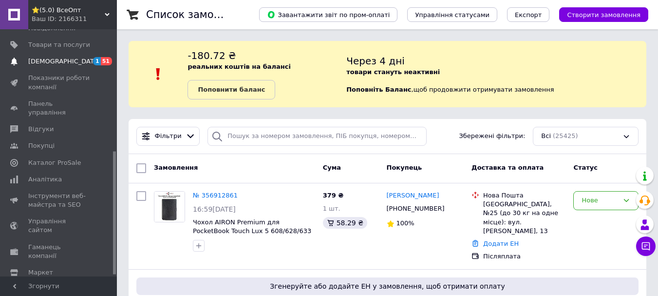
click at [36, 57] on span "[DEMOGRAPHIC_DATA]" at bounding box center [64, 61] width 72 height 9
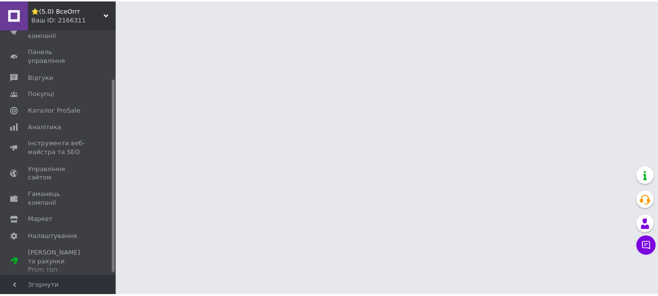
scroll to position [63, 0]
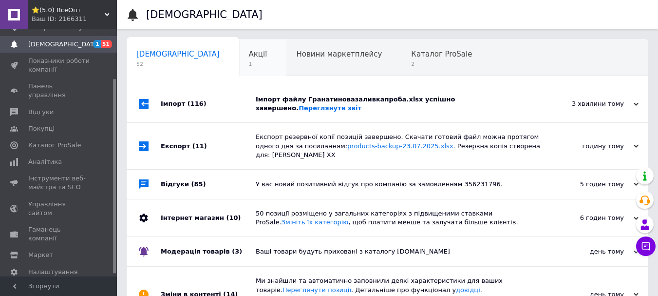
click at [249, 55] on span "Акції" at bounding box center [258, 54] width 19 height 9
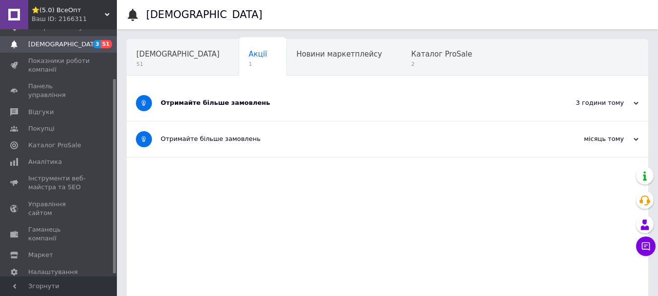
click at [219, 103] on div "Отримайте більше замовлень" at bounding box center [351, 102] width 381 height 9
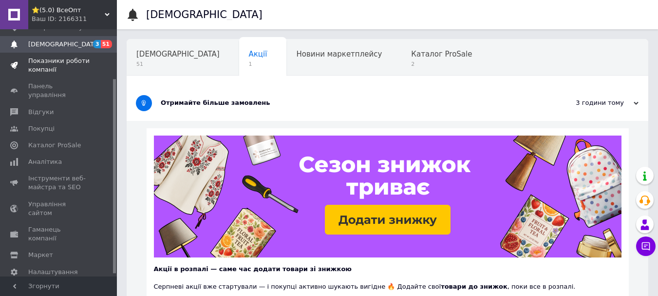
click at [57, 57] on span "Показники роботи компанії" at bounding box center [59, 66] width 62 height 18
